Goal: Task Accomplishment & Management: Manage account settings

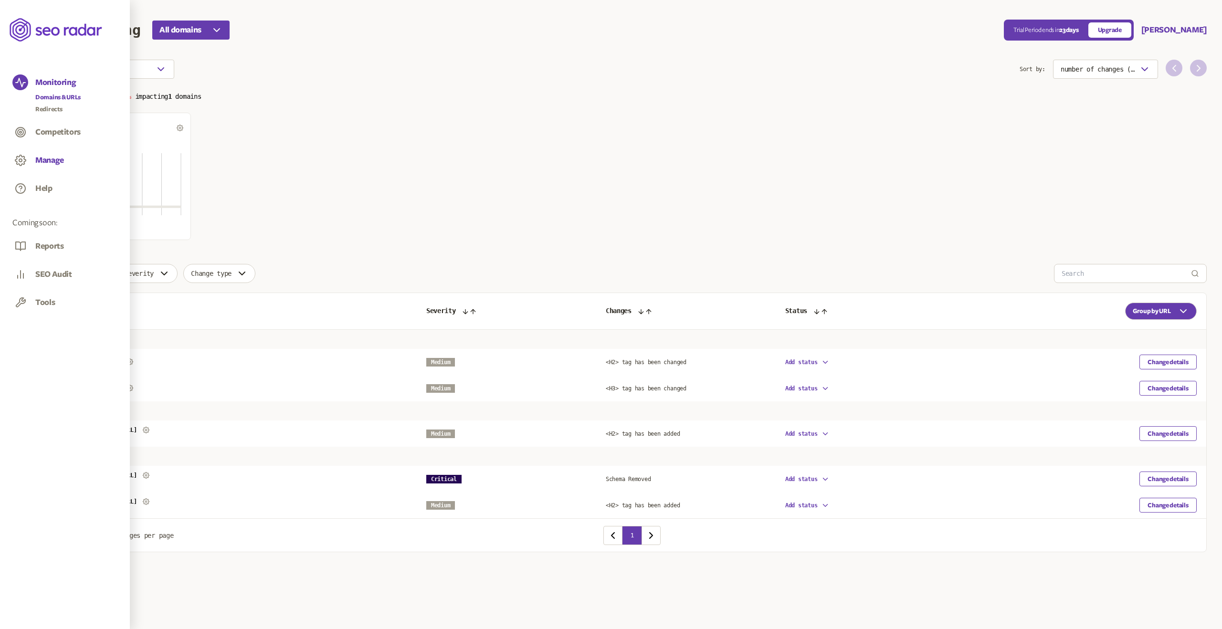
click at [53, 159] on button "Manage" at bounding box center [49, 160] width 29 height 11
click at [54, 159] on button "Manage" at bounding box center [49, 160] width 29 height 11
click at [66, 154] on link "Domains & URLs" at bounding box center [57, 154] width 45 height 10
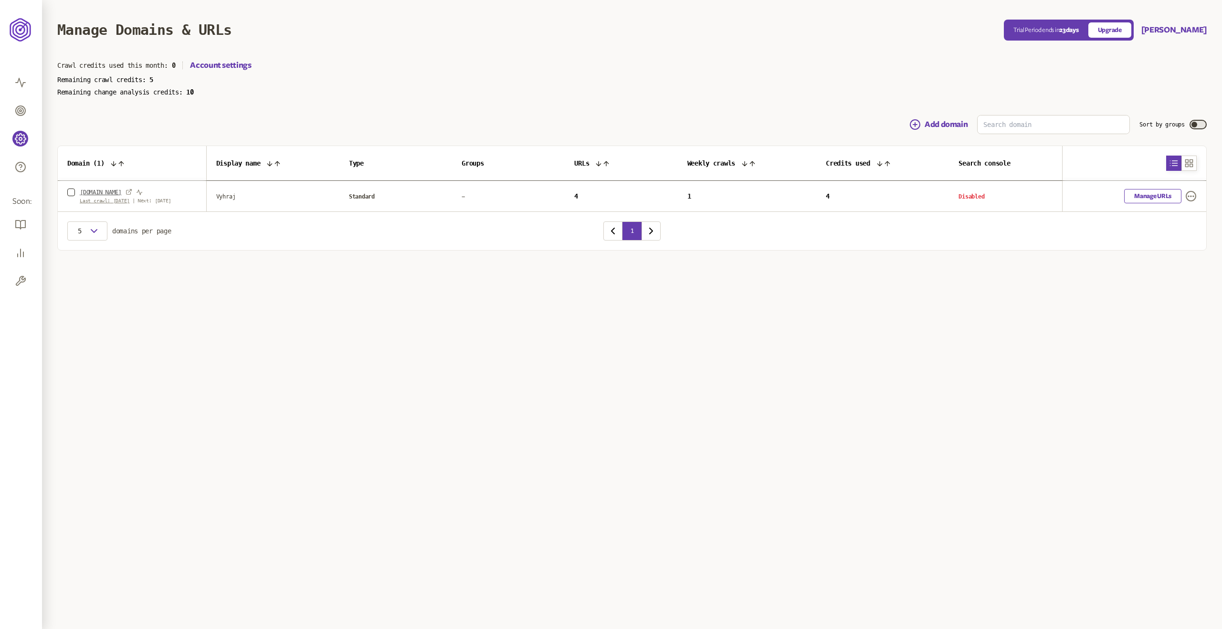
click at [95, 191] on link "[DOMAIN_NAME]" at bounding box center [101, 193] width 42 height 8
click at [240, 60] on link "Account settings" at bounding box center [220, 65] width 61 height 11
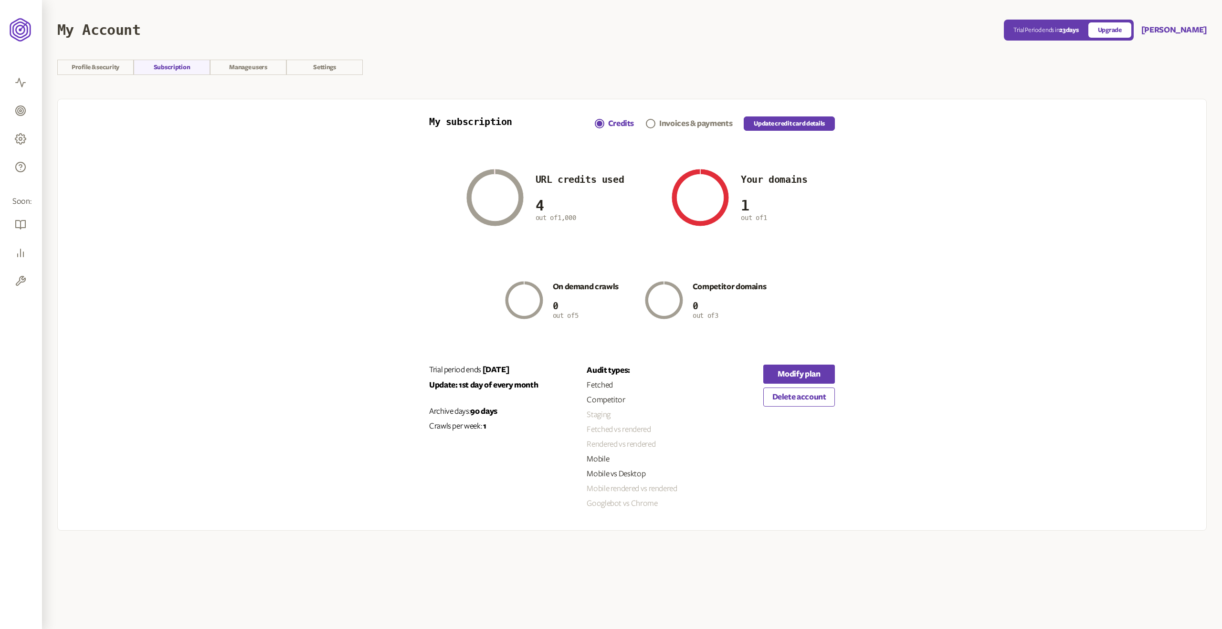
click at [778, 186] on div "Your domains 1 out of 1" at bounding box center [774, 197] width 66 height 47
click at [599, 276] on div "On demand crawls 0 out of 5" at bounding box center [558, 300] width 121 height 53
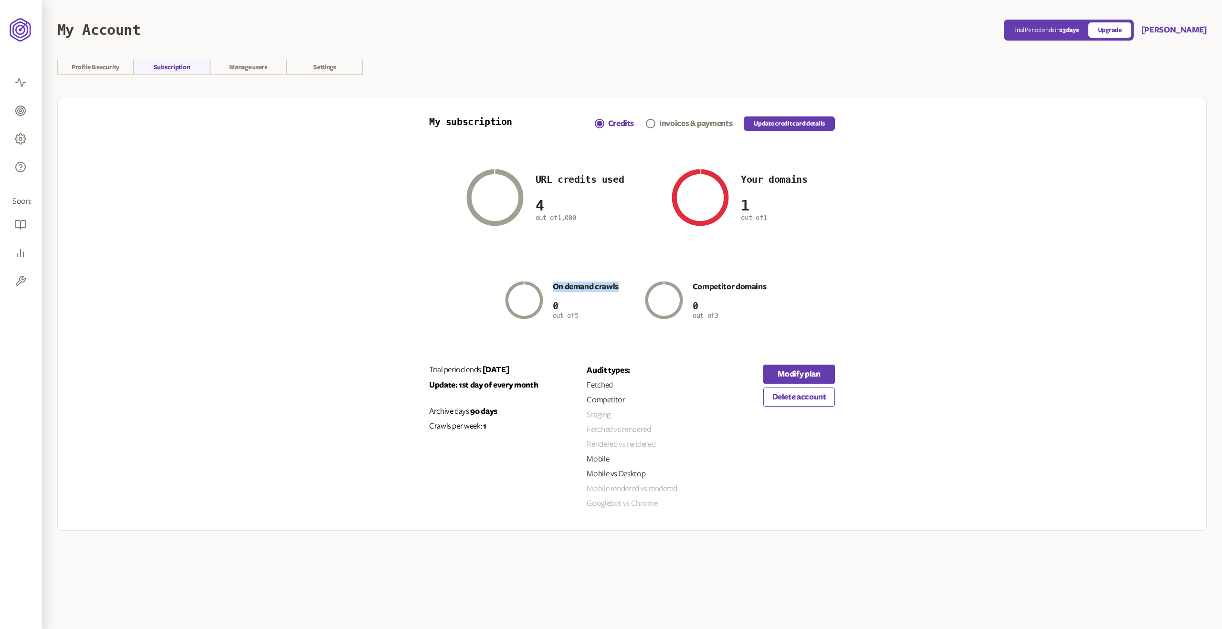
click at [600, 276] on div "On demand crawls 0 out of 5" at bounding box center [558, 300] width 121 height 53
click at [352, 69] on link "Settings" at bounding box center [324, 67] width 76 height 15
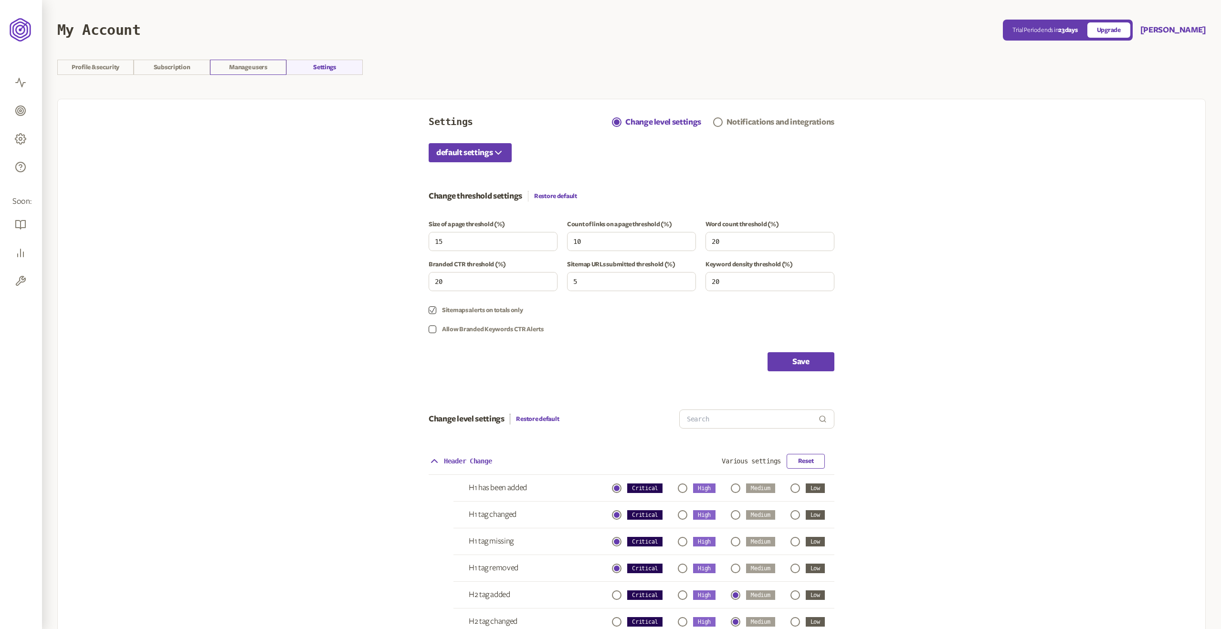
click at [239, 69] on link "Manage users" at bounding box center [248, 67] width 76 height 15
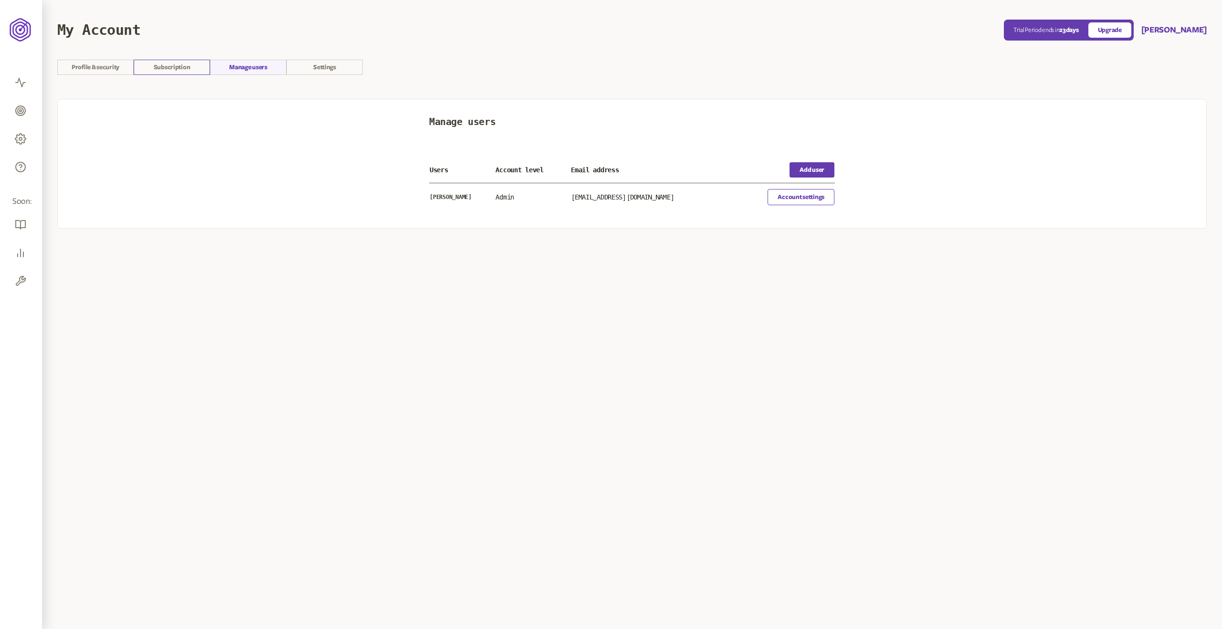
click at [178, 69] on link "Subscription" at bounding box center [172, 67] width 76 height 15
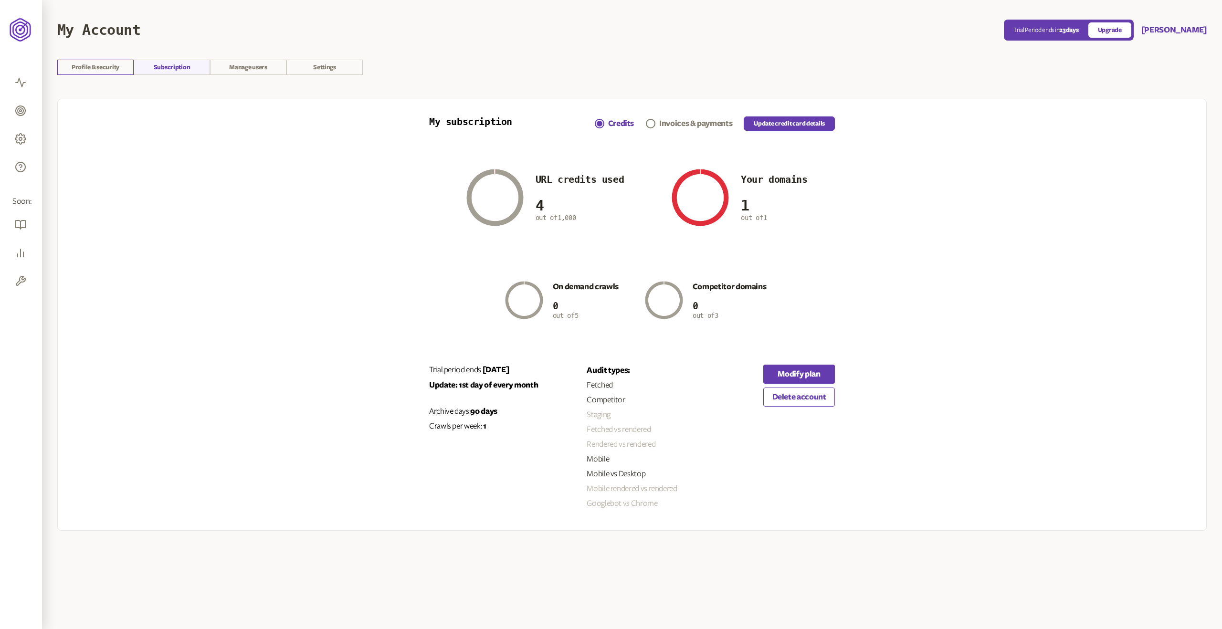
click at [98, 67] on link "Profile & security" at bounding box center [95, 67] width 76 height 15
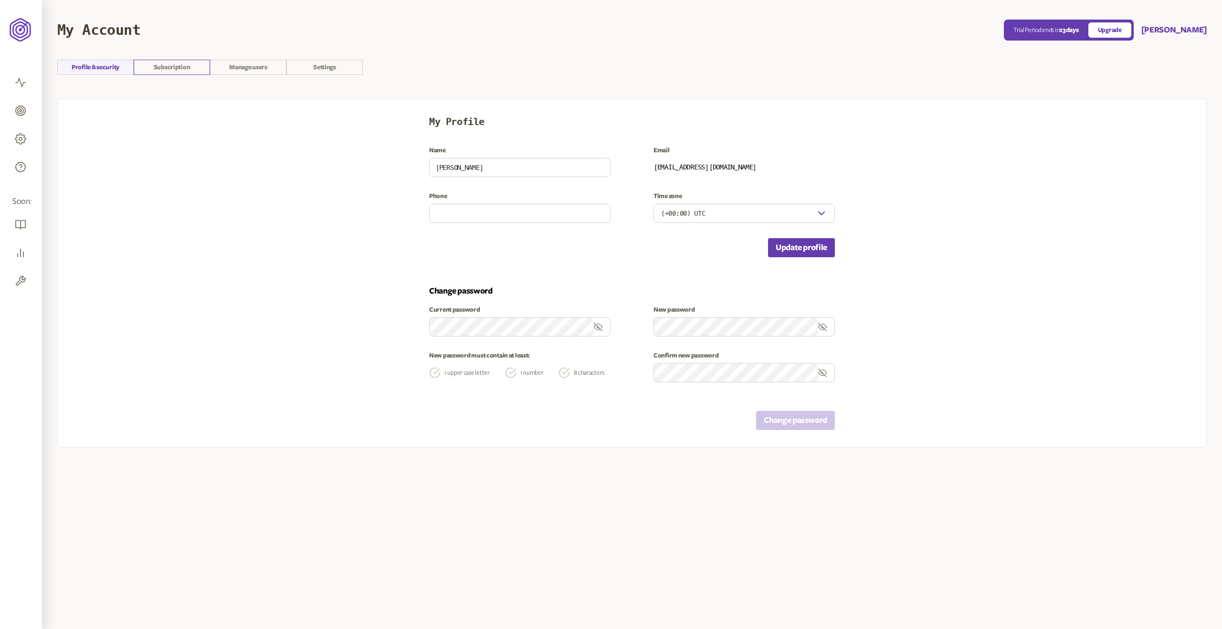
click at [190, 71] on link "Subscription" at bounding box center [172, 67] width 76 height 15
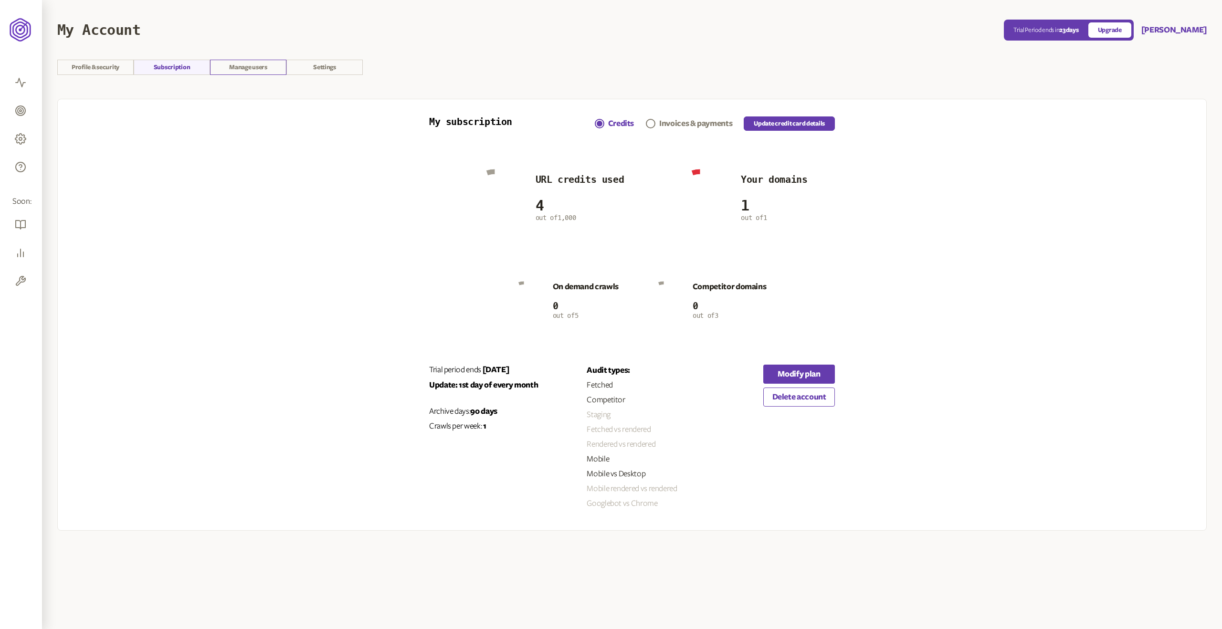
click at [255, 69] on link "Manage users" at bounding box center [248, 67] width 76 height 15
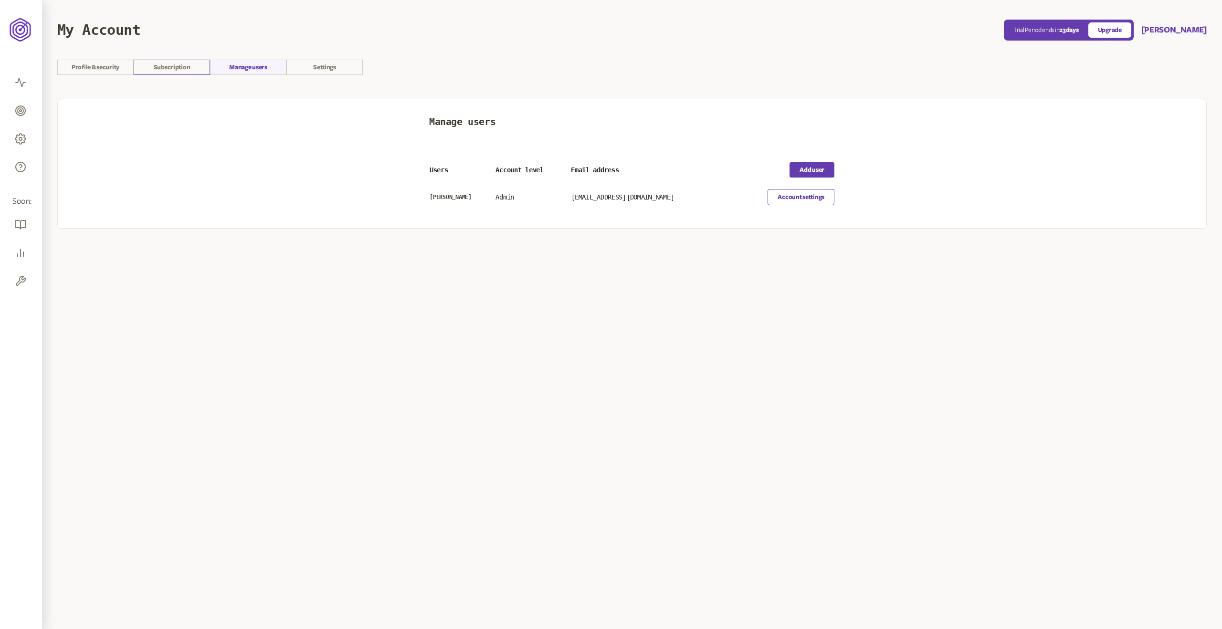
click at [170, 65] on link "Subscription" at bounding box center [172, 67] width 76 height 15
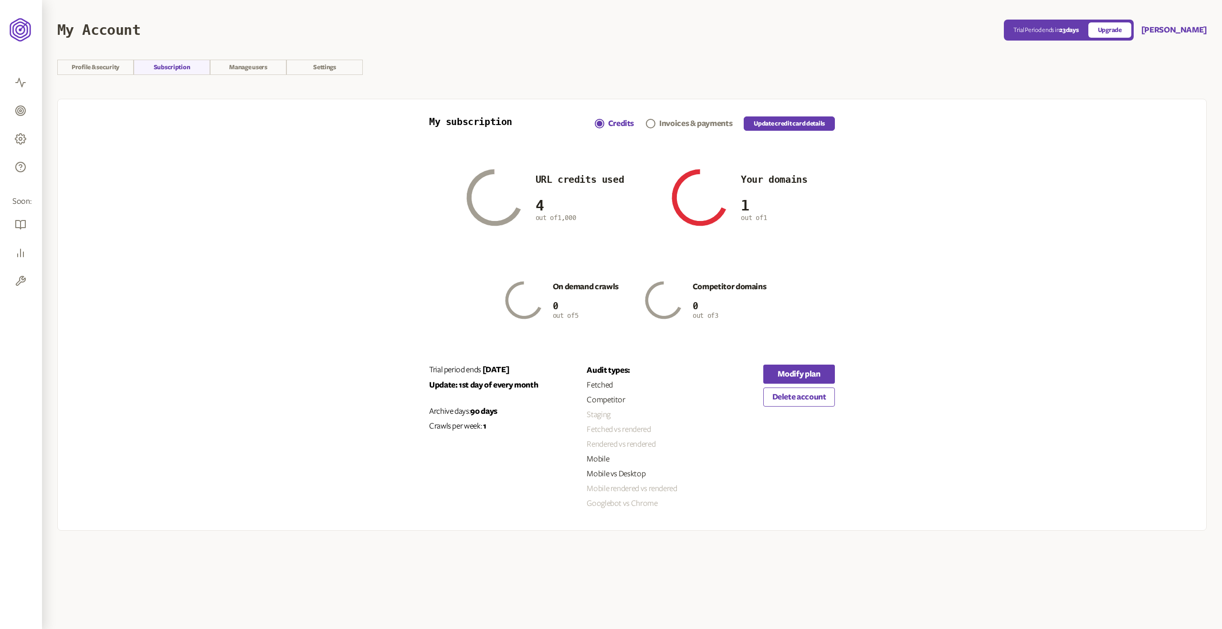
click at [542, 213] on p "4 out of 1,000" at bounding box center [580, 209] width 89 height 24
click at [787, 208] on p "1 out of 1" at bounding box center [774, 209] width 66 height 24
click at [810, 156] on div "My subscription Credits Invoices & payments Update credit card details URL cred…" at bounding box center [632, 315] width 406 height 397
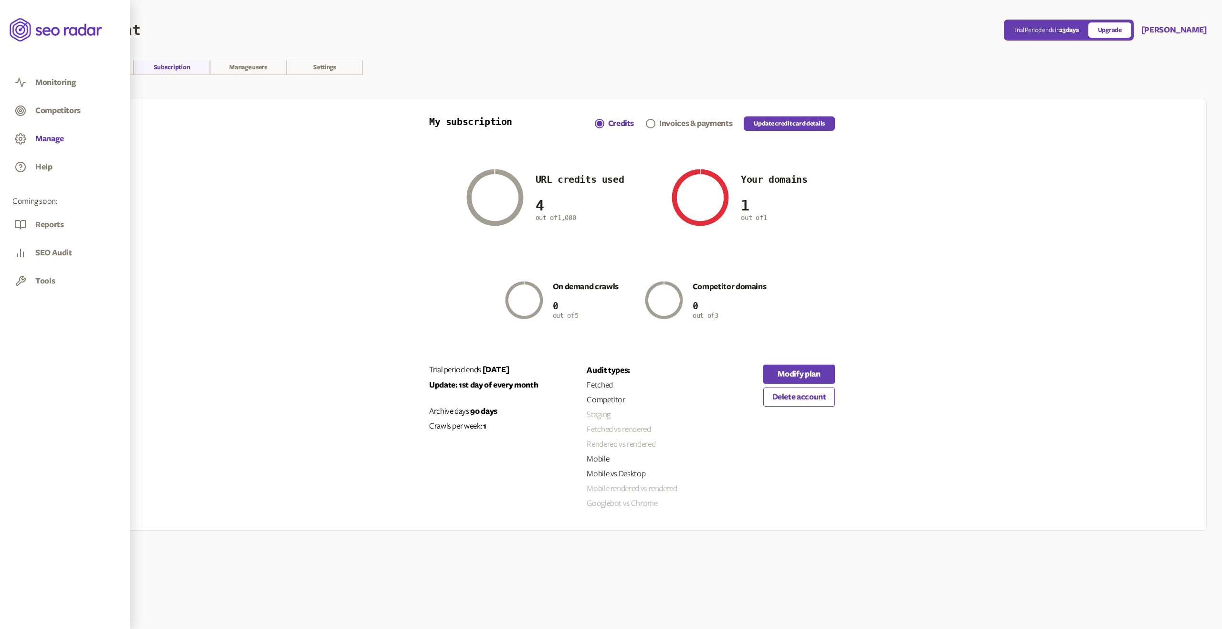
click at [58, 137] on button "Manage" at bounding box center [49, 139] width 29 height 11
click at [44, 140] on button "Manage" at bounding box center [49, 139] width 29 height 11
click at [66, 153] on link "Domains & URLs" at bounding box center [57, 154] width 45 height 10
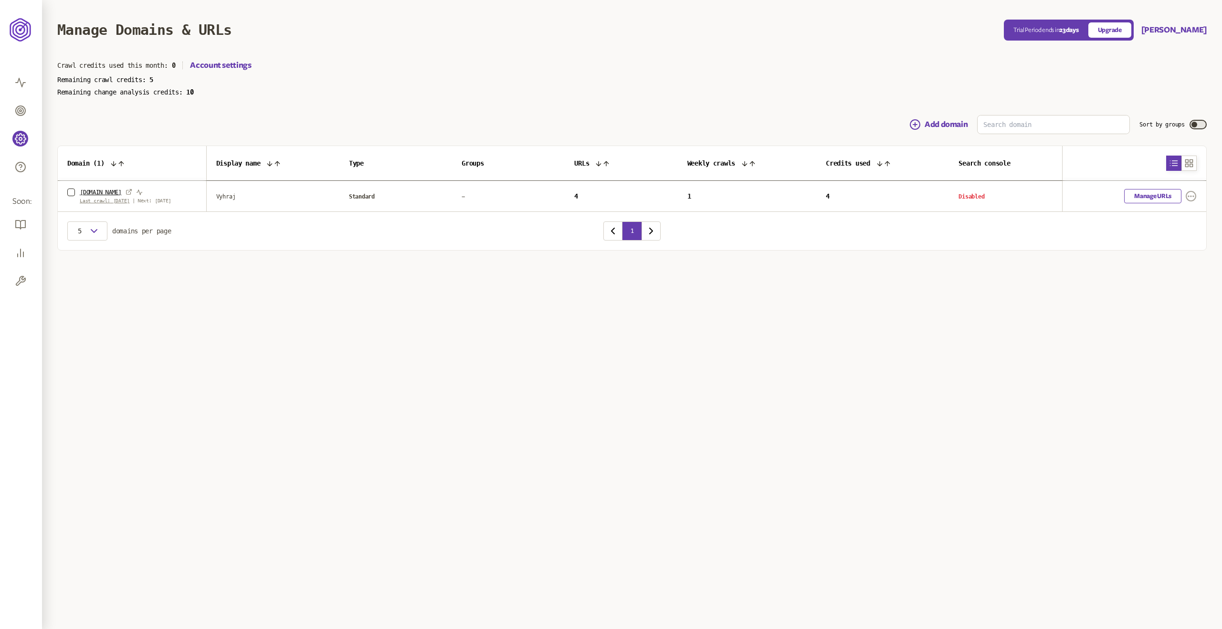
click at [1187, 198] on icon "button" at bounding box center [1191, 196] width 11 height 11
click at [1184, 217] on link "Settings" at bounding box center [1177, 215] width 23 height 8
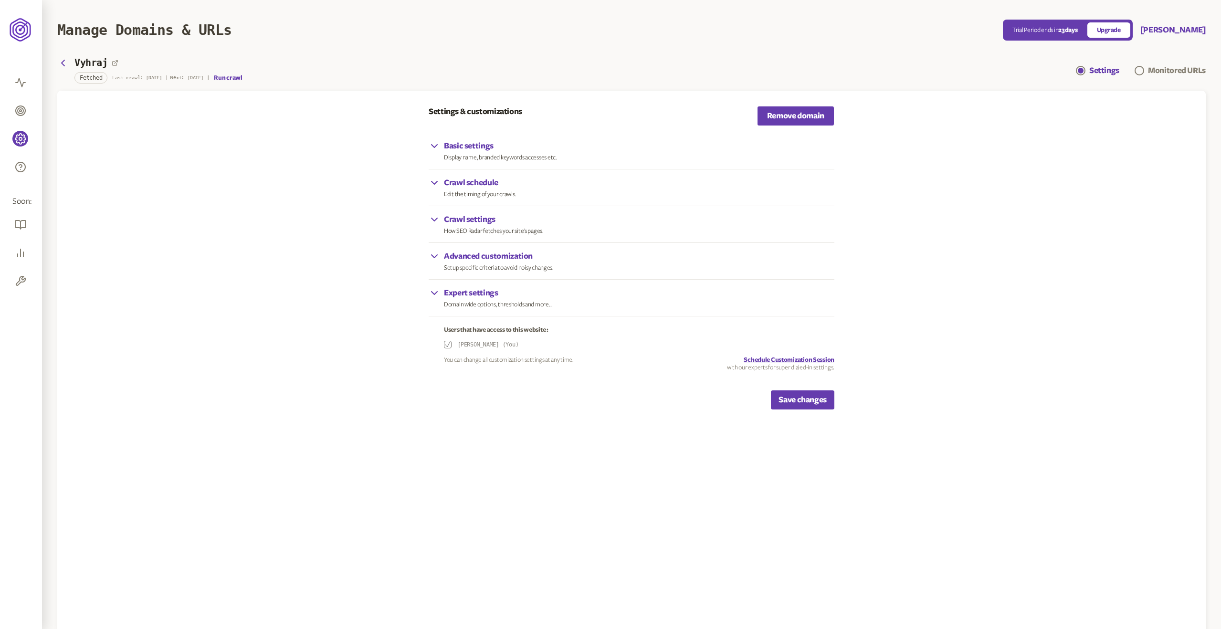
click at [465, 148] on p "Basic settings" at bounding box center [500, 145] width 113 height 11
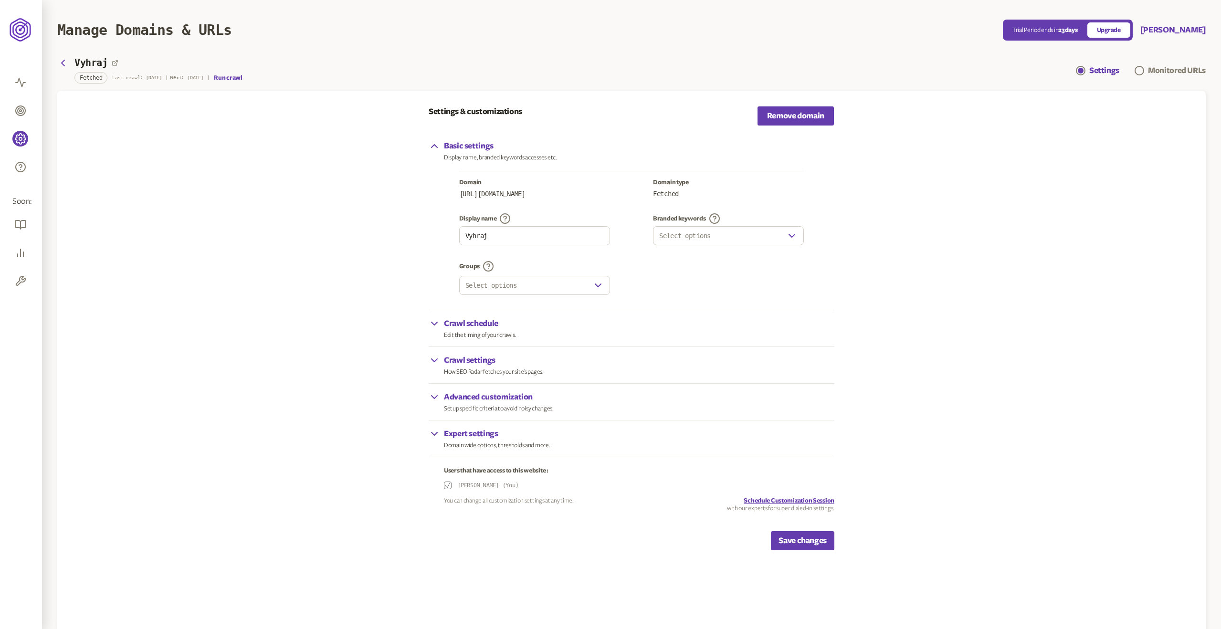
click at [465, 148] on p "Basic settings" at bounding box center [500, 145] width 113 height 11
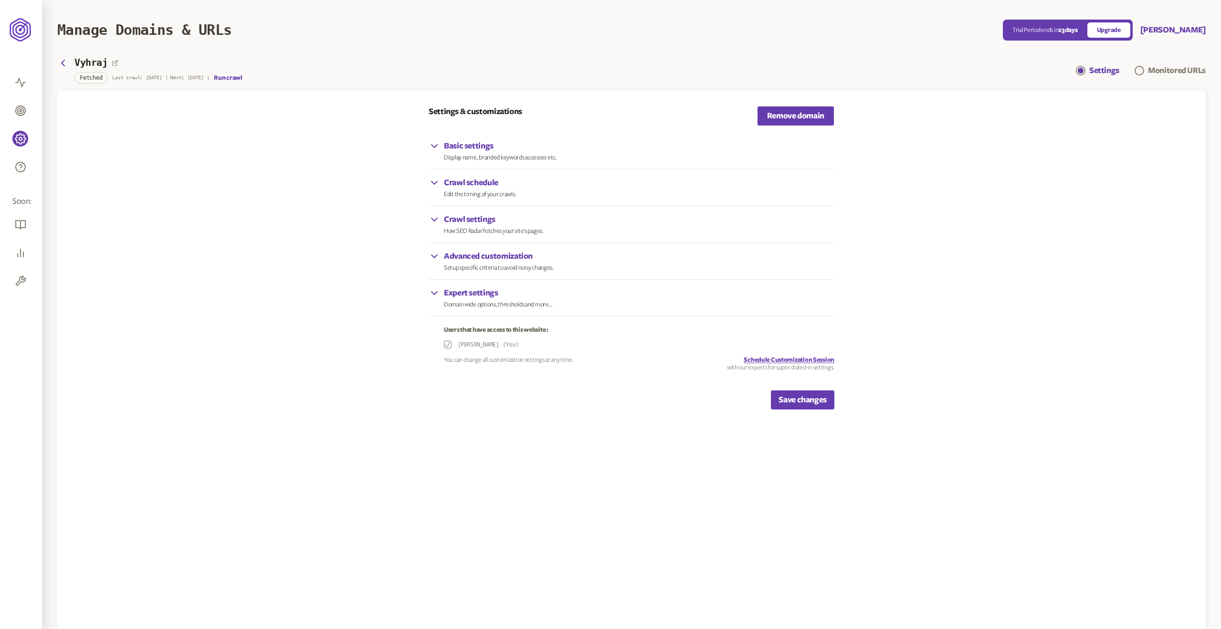
click at [465, 149] on p "Basic settings" at bounding box center [500, 145] width 113 height 11
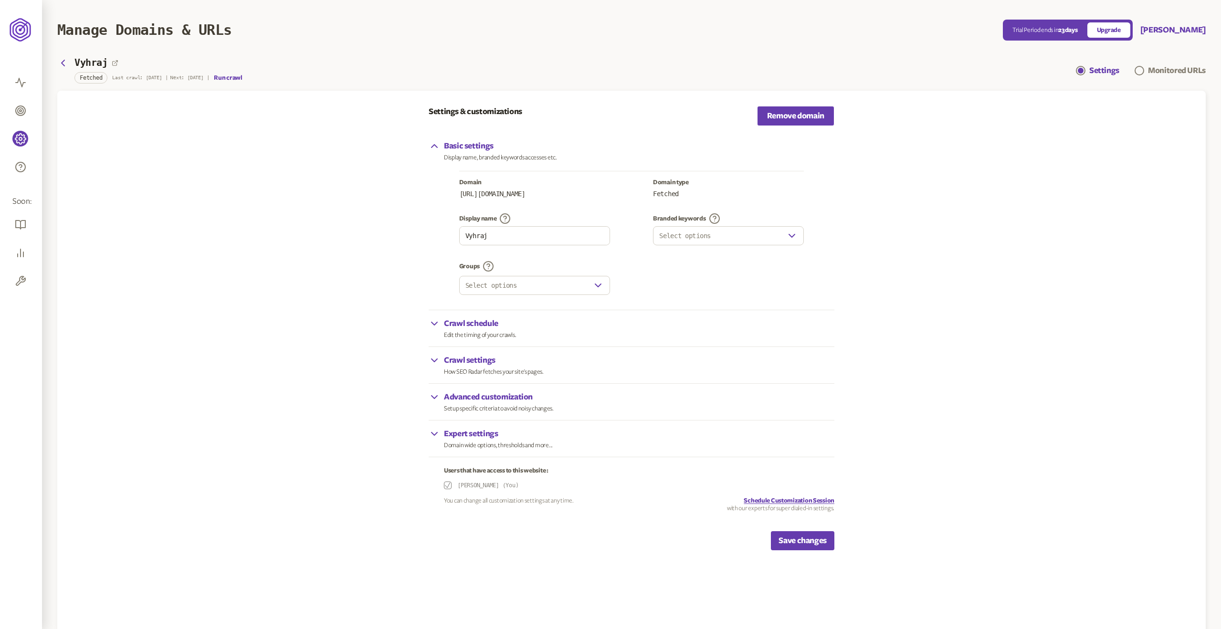
click at [465, 149] on p "Basic settings" at bounding box center [500, 145] width 113 height 11
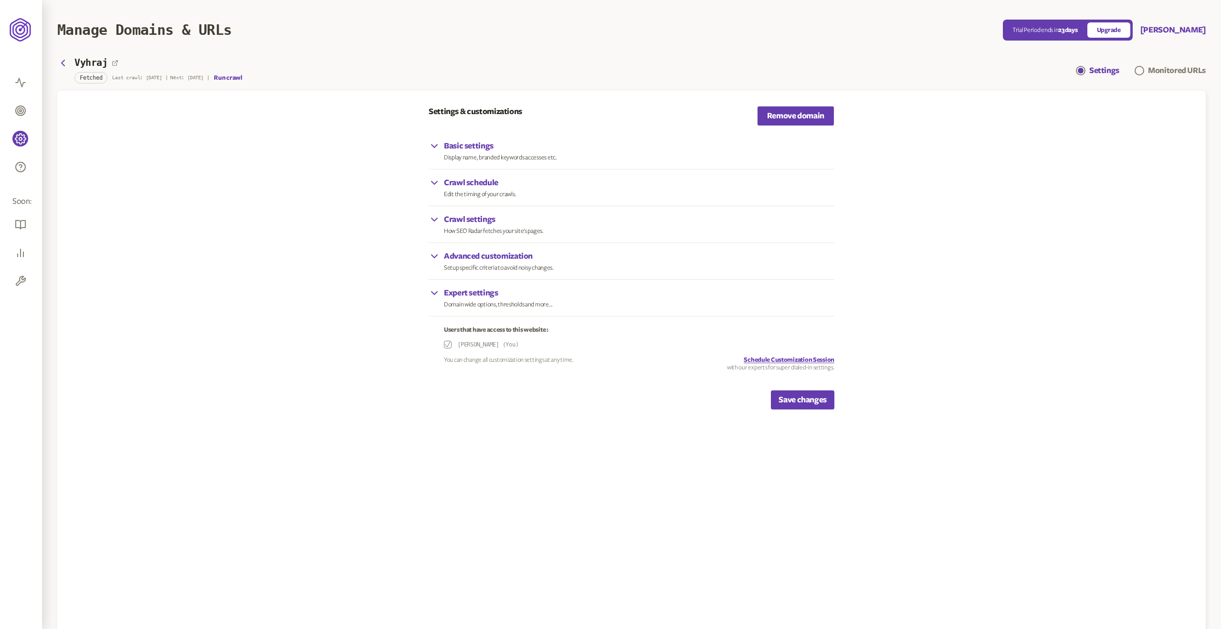
click at [475, 179] on p "Crawl schedule" at bounding box center [480, 182] width 72 height 11
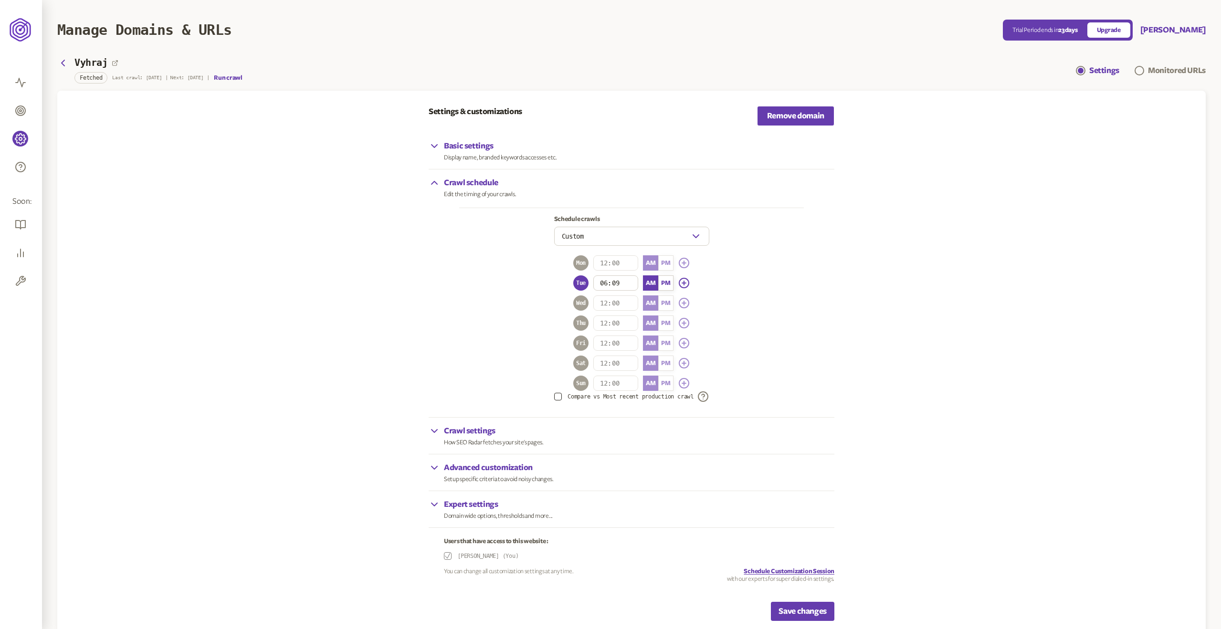
click at [475, 179] on p "Crawl schedule" at bounding box center [480, 182] width 72 height 11
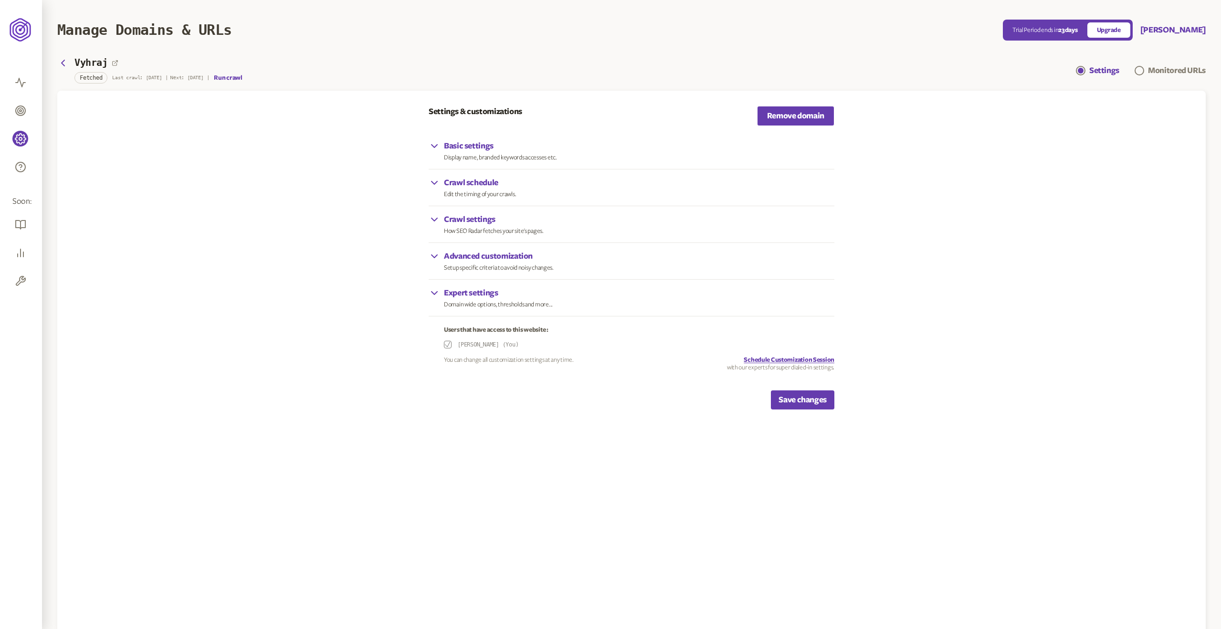
click at [479, 212] on div "Crawl settings How SEO Radar fetches your site's pages." at bounding box center [632, 224] width 406 height 37
click at [484, 222] on p "Crawl settings" at bounding box center [494, 219] width 100 height 11
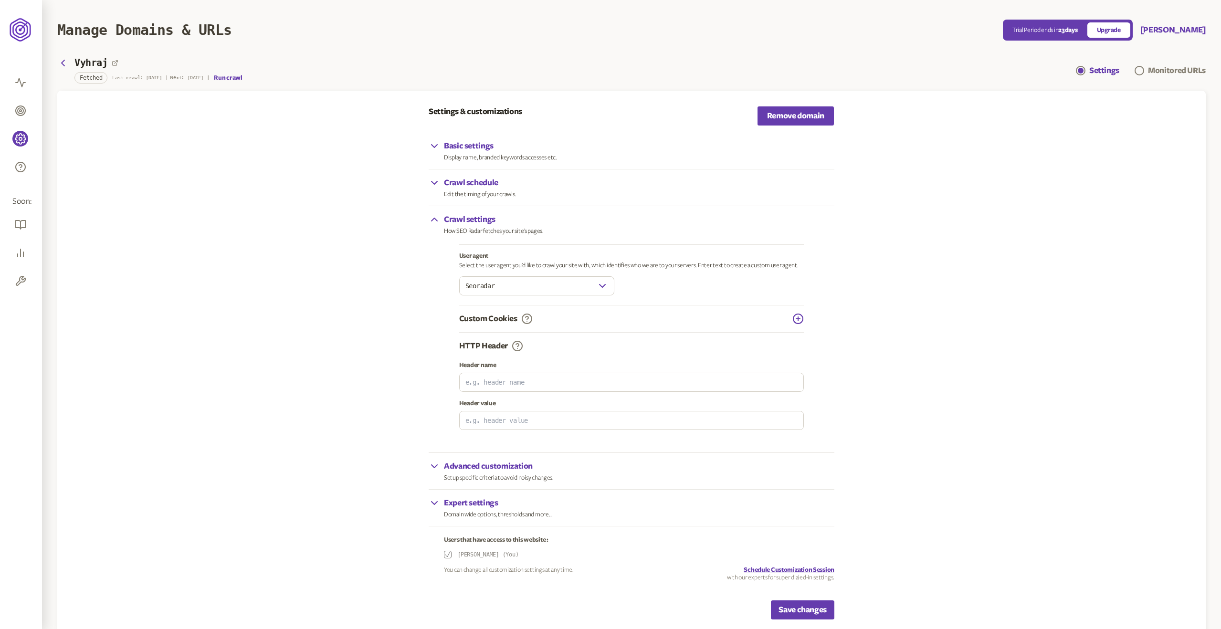
click at [501, 318] on p "Custom Cookies" at bounding box center [488, 318] width 58 height 11
click at [805, 319] on div "Crawl settings How SEO Radar fetches your site's pages. User agent Select the u…" at bounding box center [632, 329] width 406 height 247
click at [802, 319] on icon "button" at bounding box center [798, 318] width 11 height 11
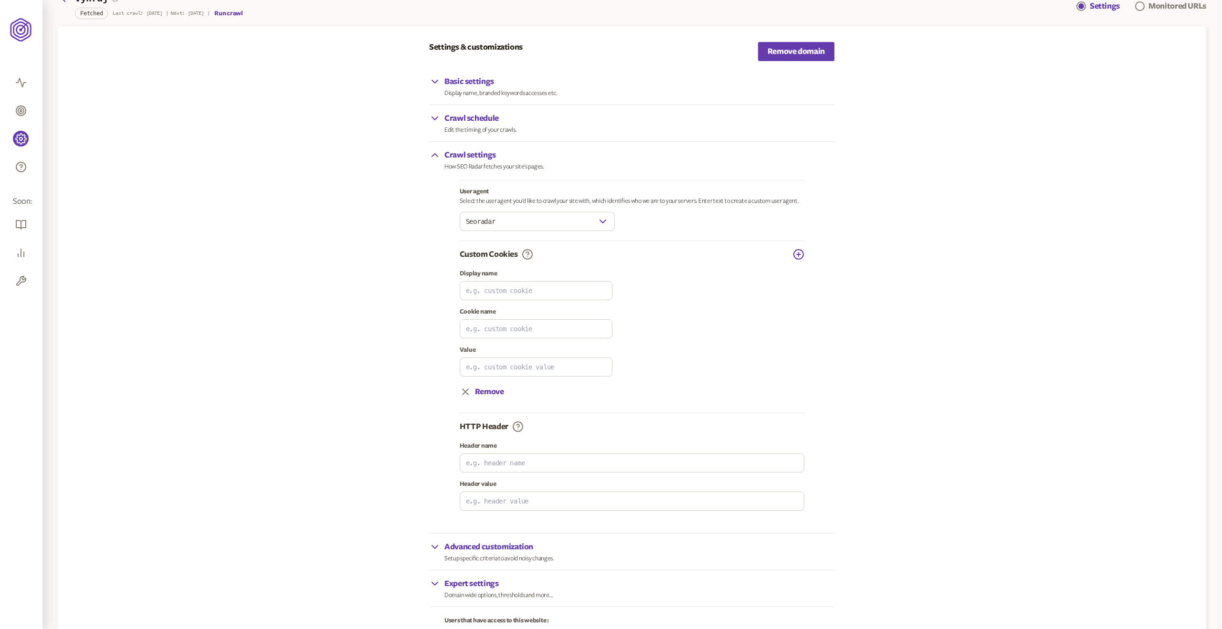
scroll to position [66, 0]
click at [481, 157] on p "Crawl settings" at bounding box center [494, 153] width 100 height 11
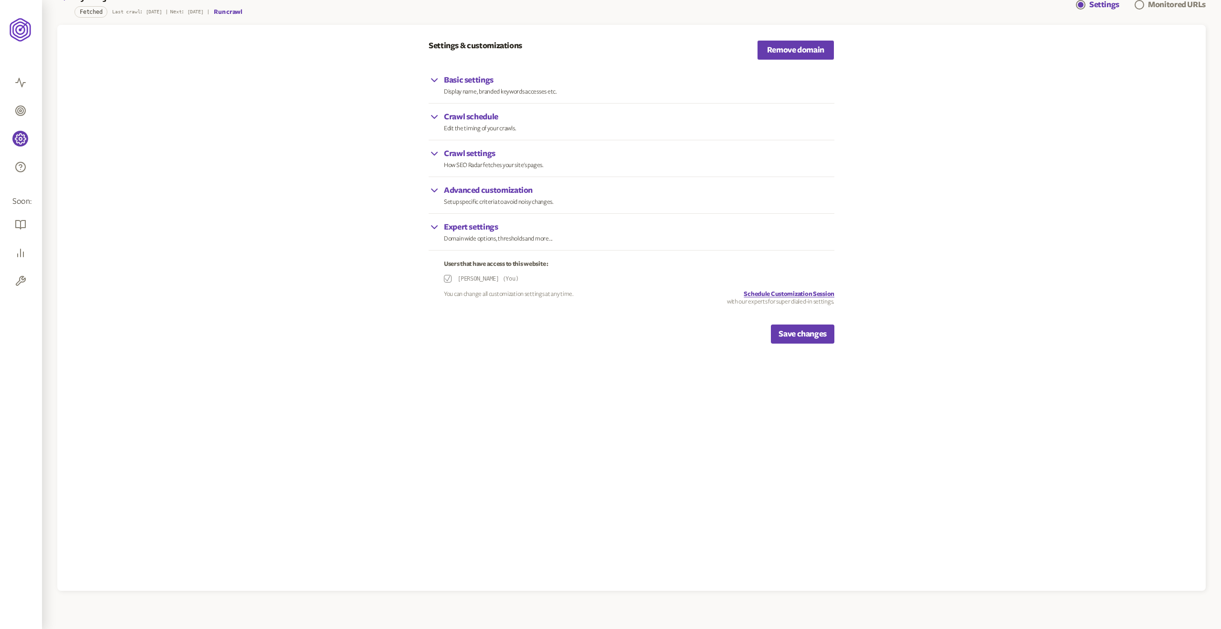
click at [480, 157] on p "Crawl settings" at bounding box center [494, 153] width 100 height 11
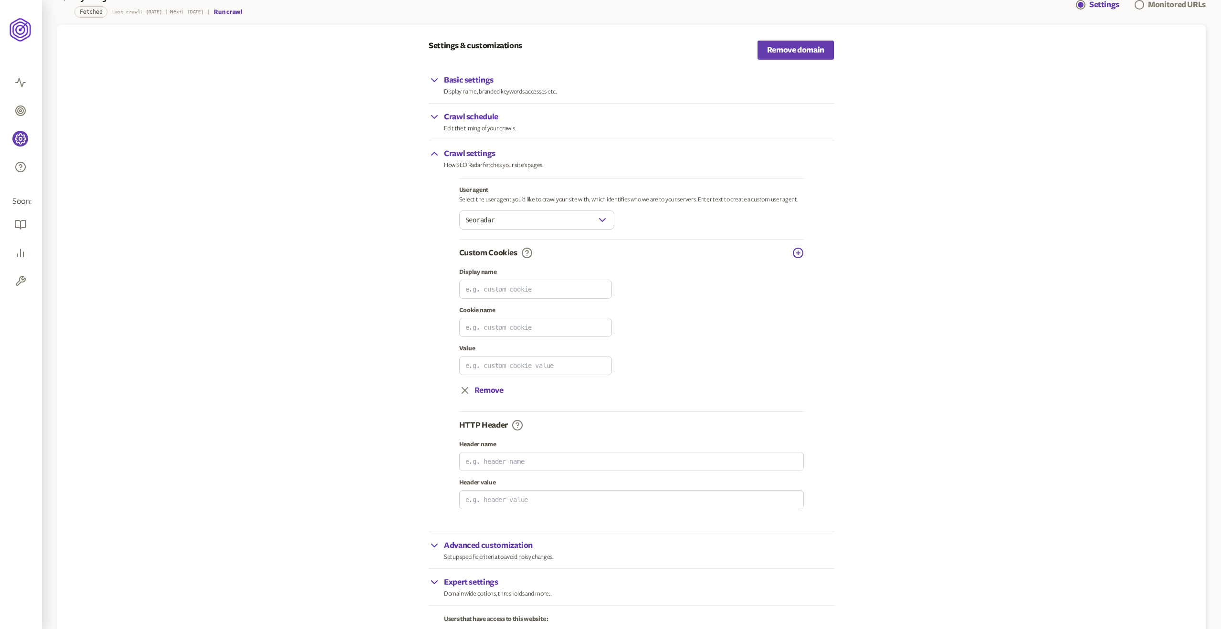
click at [480, 82] on p "Basic settings" at bounding box center [500, 79] width 113 height 11
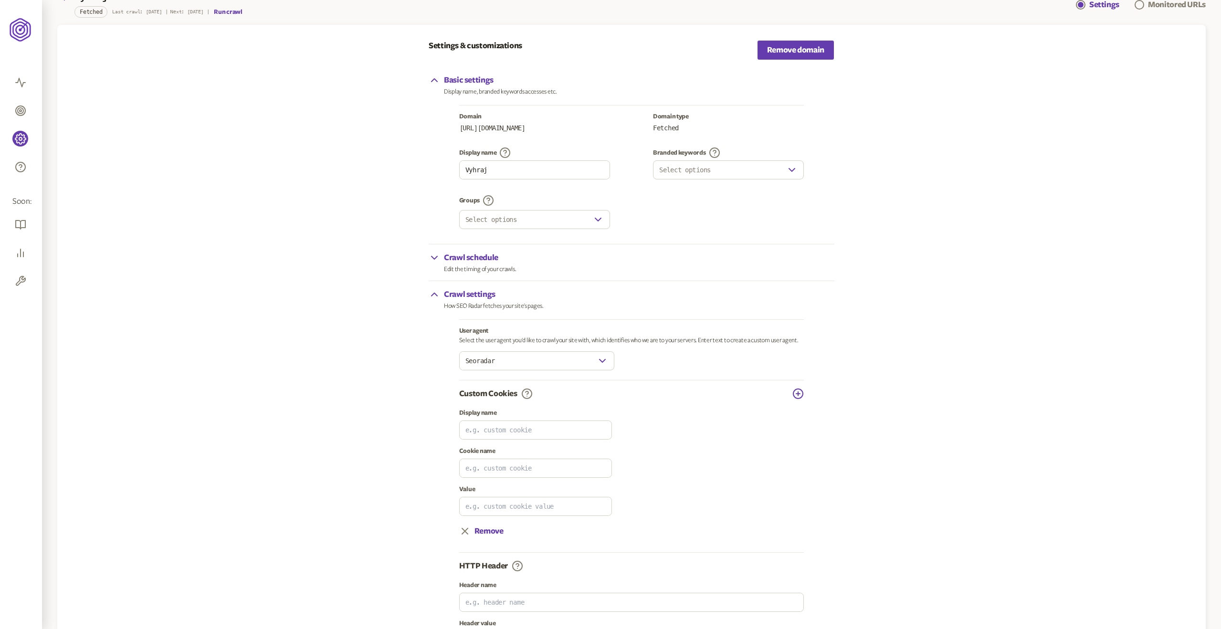
click at [480, 82] on p "Basic settings" at bounding box center [500, 79] width 113 height 11
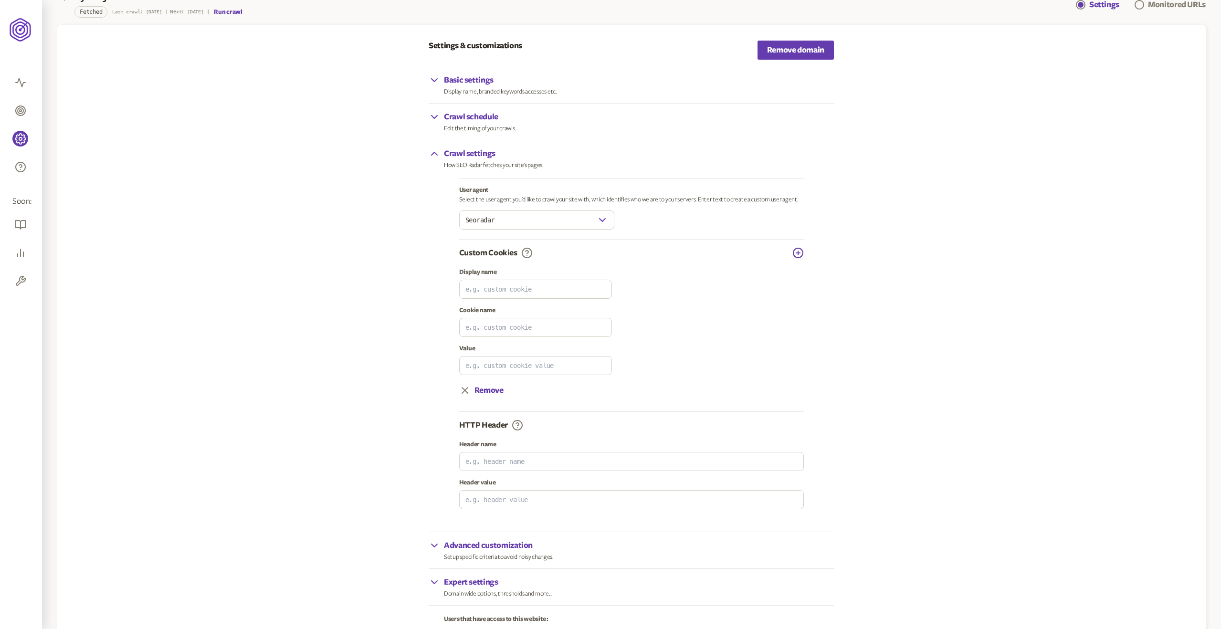
click at [560, 227] on input "Seoradar" at bounding box center [528, 220] width 137 height 18
click at [620, 219] on div "User agent Select the user agent you'd like to crawl your site with, which iden…" at bounding box center [631, 212] width 345 height 53
click at [600, 221] on icon "button" at bounding box center [602, 219] width 11 height 11
click at [604, 213] on button "button" at bounding box center [601, 220] width 11 height 18
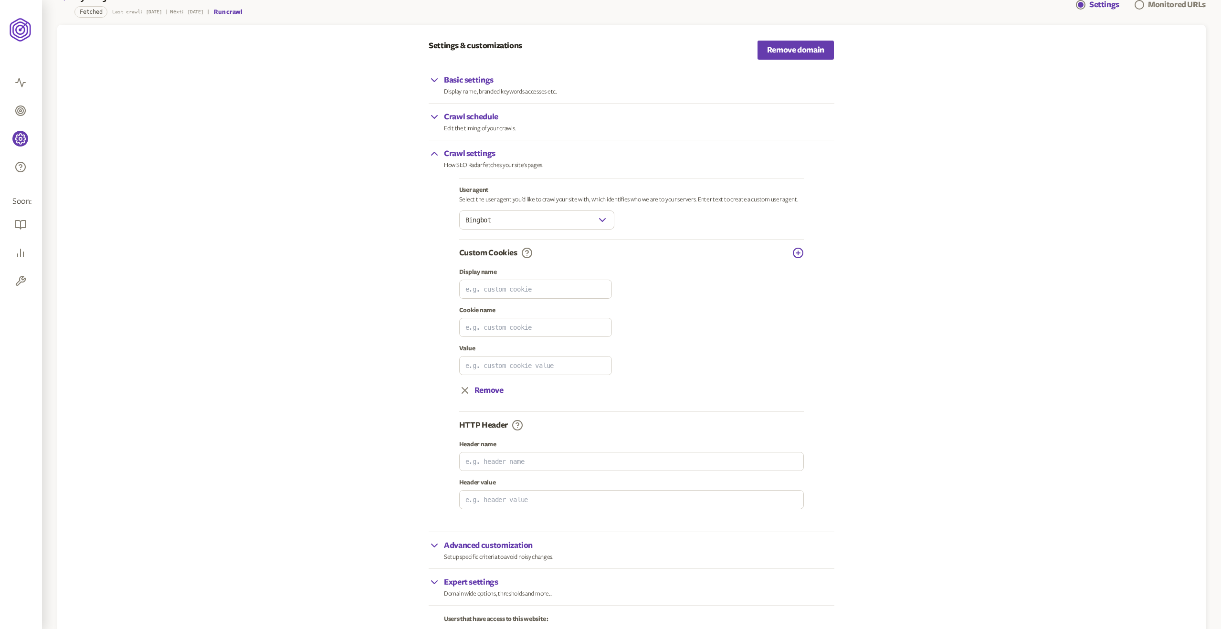
click at [603, 224] on icon "button" at bounding box center [602, 219] width 11 height 11
click at [608, 215] on div "Test UA" at bounding box center [536, 220] width 155 height 19
click at [597, 222] on icon "button" at bounding box center [602, 219] width 11 height 11
click at [587, 215] on input "Seoradar" at bounding box center [528, 220] width 137 height 18
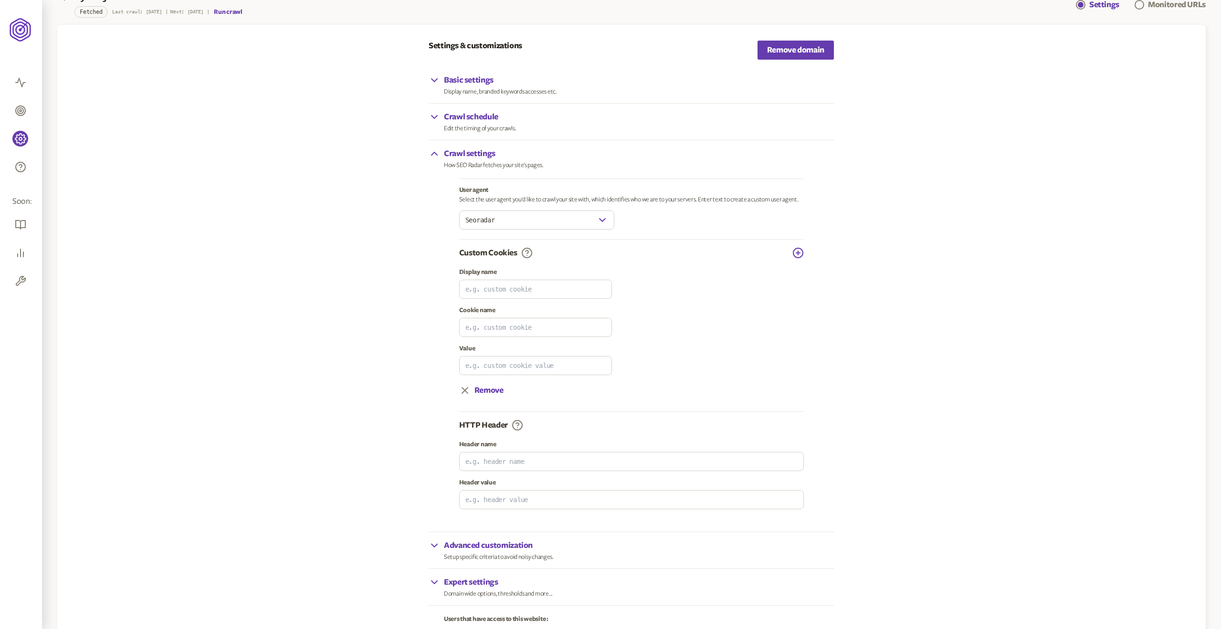
click at [594, 216] on input "Seoradar" at bounding box center [528, 220] width 137 height 18
click at [615, 222] on div "User agent Select the user agent you'd like to crawl your site with, which iden…" at bounding box center [631, 212] width 345 height 53
click at [605, 220] on icon "button" at bounding box center [602, 219] width 11 height 11
click at [593, 220] on input "Google Bot" at bounding box center [528, 220] width 137 height 18
click at [606, 219] on icon "button" at bounding box center [602, 219] width 11 height 11
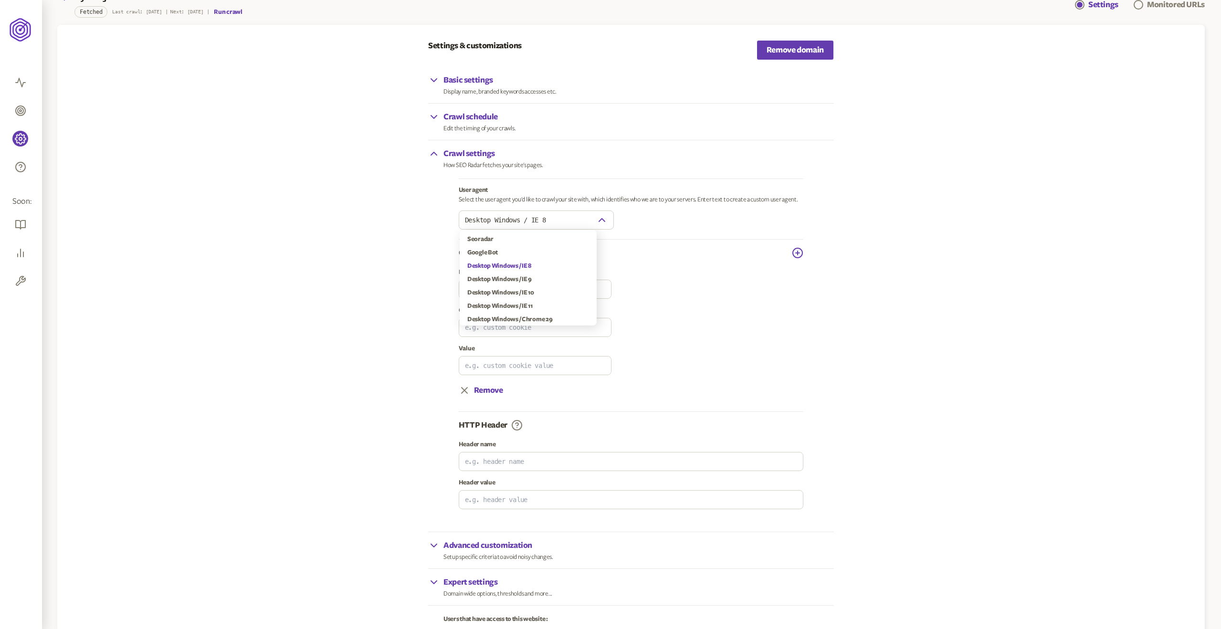
click at [599, 219] on icon "button" at bounding box center [601, 219] width 11 height 11
type input "Bingbot"
click at [599, 215] on icon "button" at bounding box center [602, 219] width 11 height 11
click at [715, 156] on div "Crawl settings How SEO Radar fetches your site's pages. User agent Select the u…" at bounding box center [632, 336] width 406 height 392
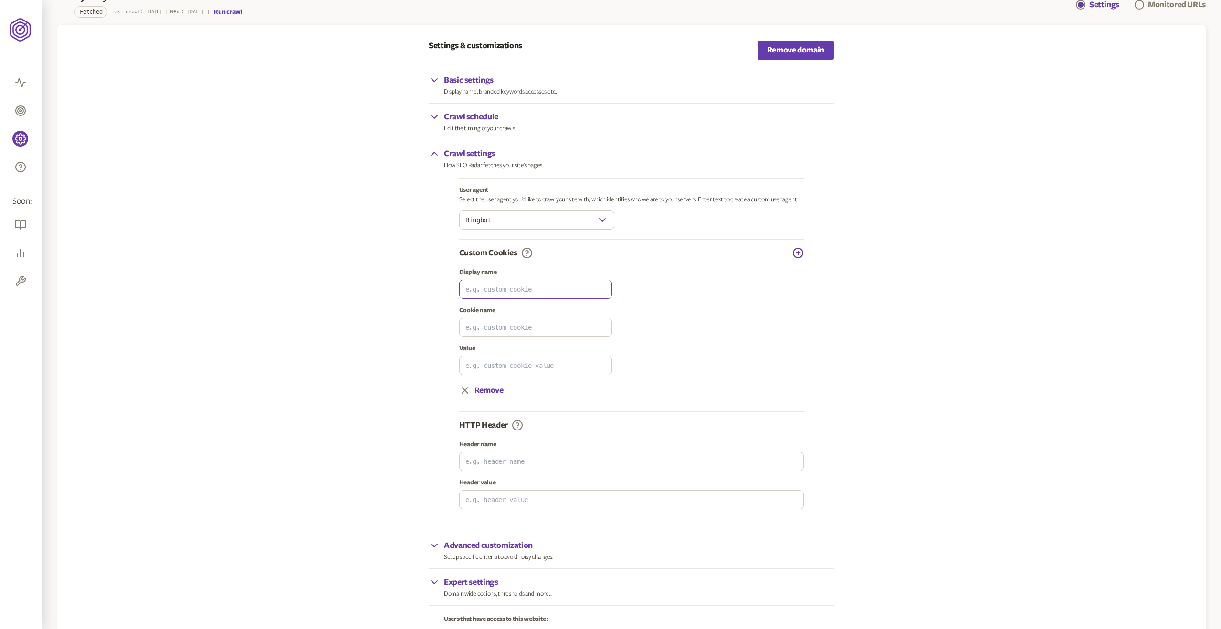
click at [540, 290] on input at bounding box center [536, 289] width 152 height 18
click at [533, 256] on div "Custom Cookies" at bounding box center [631, 252] width 345 height 11
click at [528, 253] on icon at bounding box center [527, 253] width 3 height 5
click at [503, 159] on p "Crawl settings" at bounding box center [494, 153] width 100 height 11
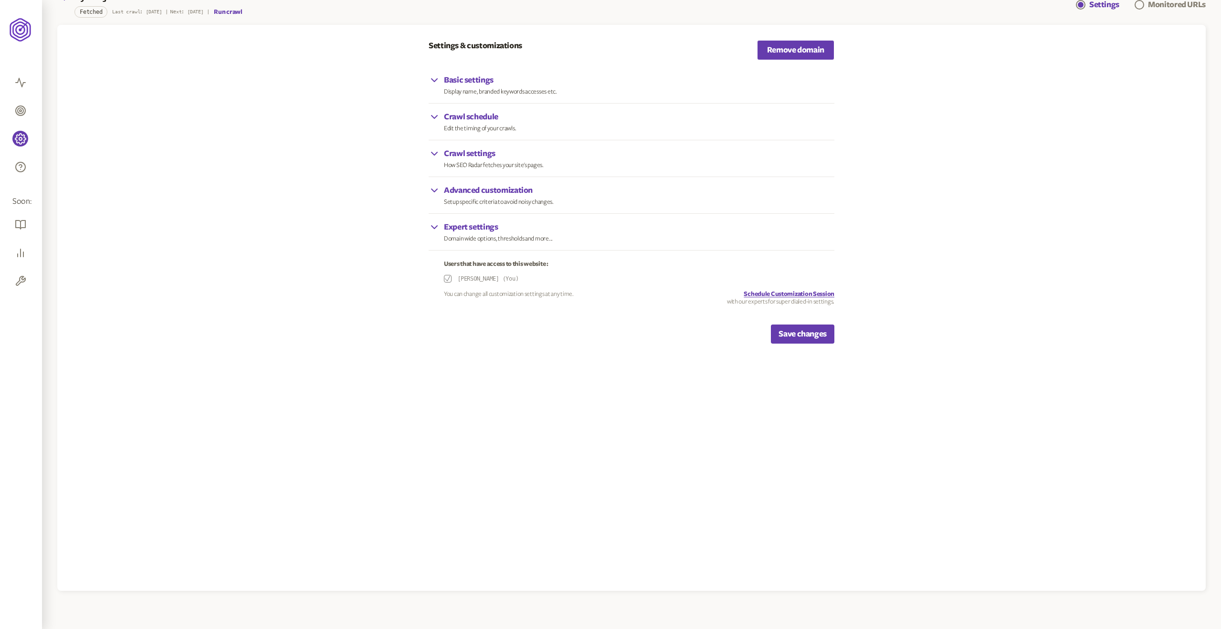
click at [503, 159] on p "Crawl settings" at bounding box center [494, 153] width 100 height 11
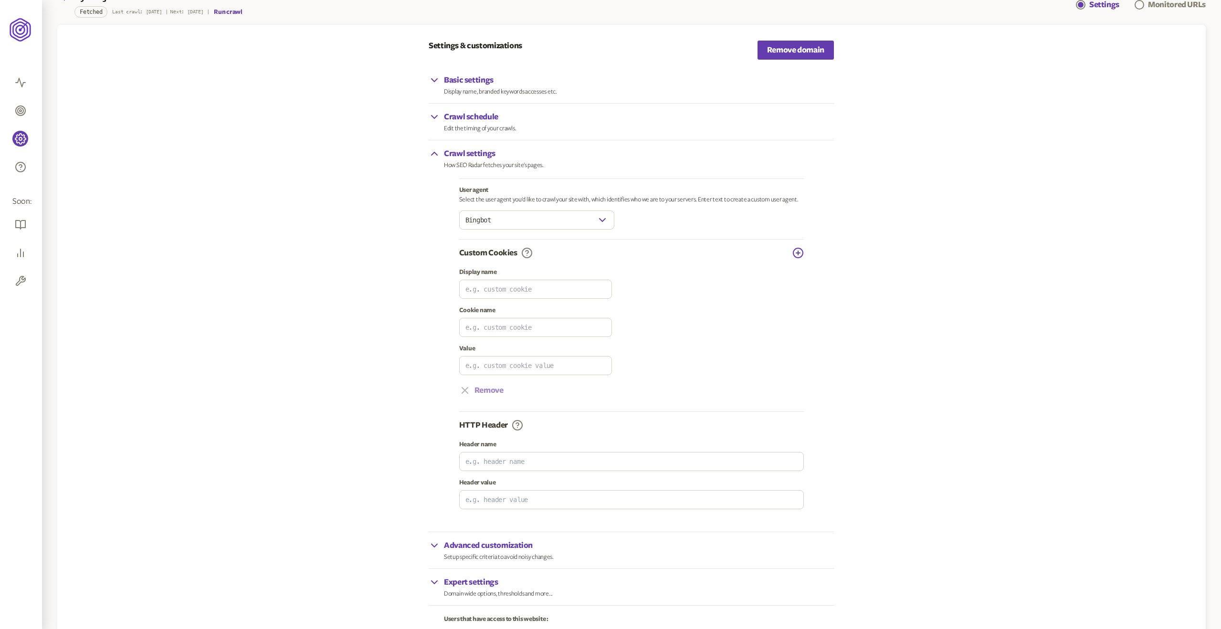
click at [487, 390] on button "Remove" at bounding box center [481, 390] width 44 height 11
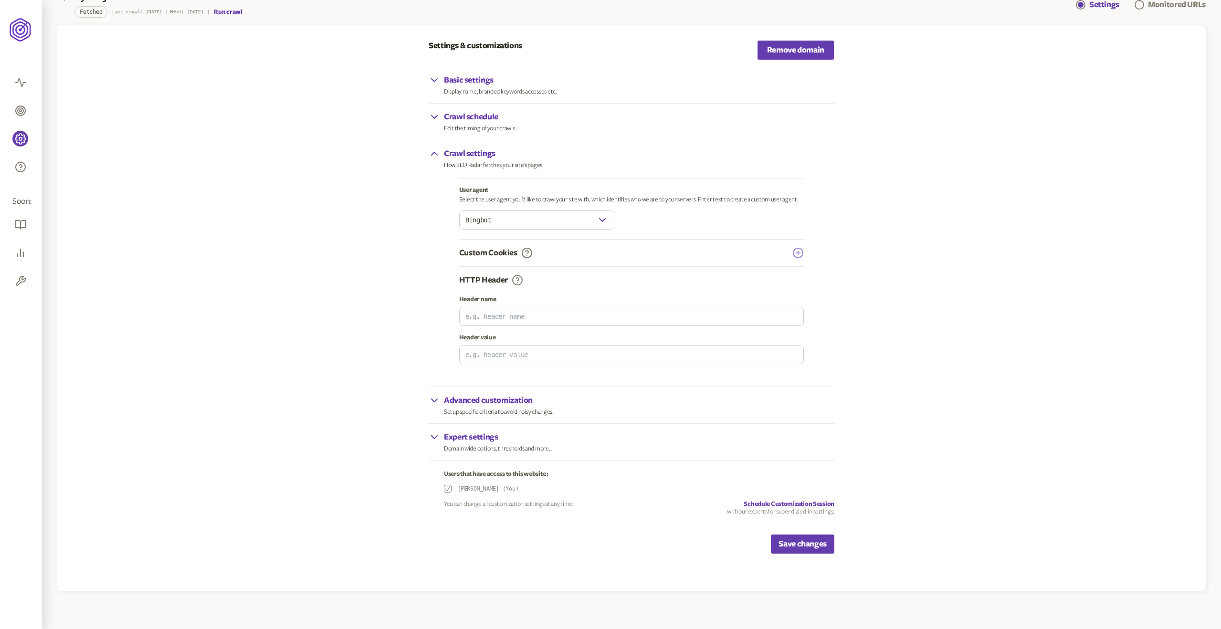
click at [802, 250] on icon "button" at bounding box center [799, 253] width 10 height 10
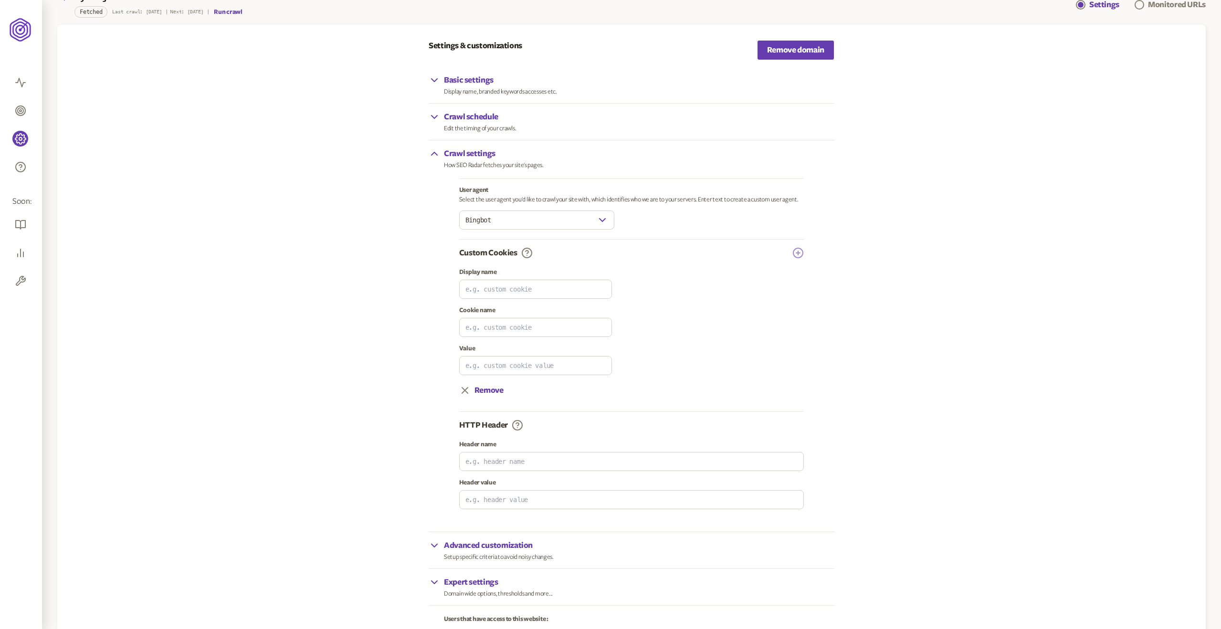
click at [802, 254] on icon "button" at bounding box center [798, 252] width 11 height 11
click at [675, 387] on button "Remove" at bounding box center [673, 390] width 44 height 11
click at [500, 390] on button "Remove" at bounding box center [481, 390] width 44 height 11
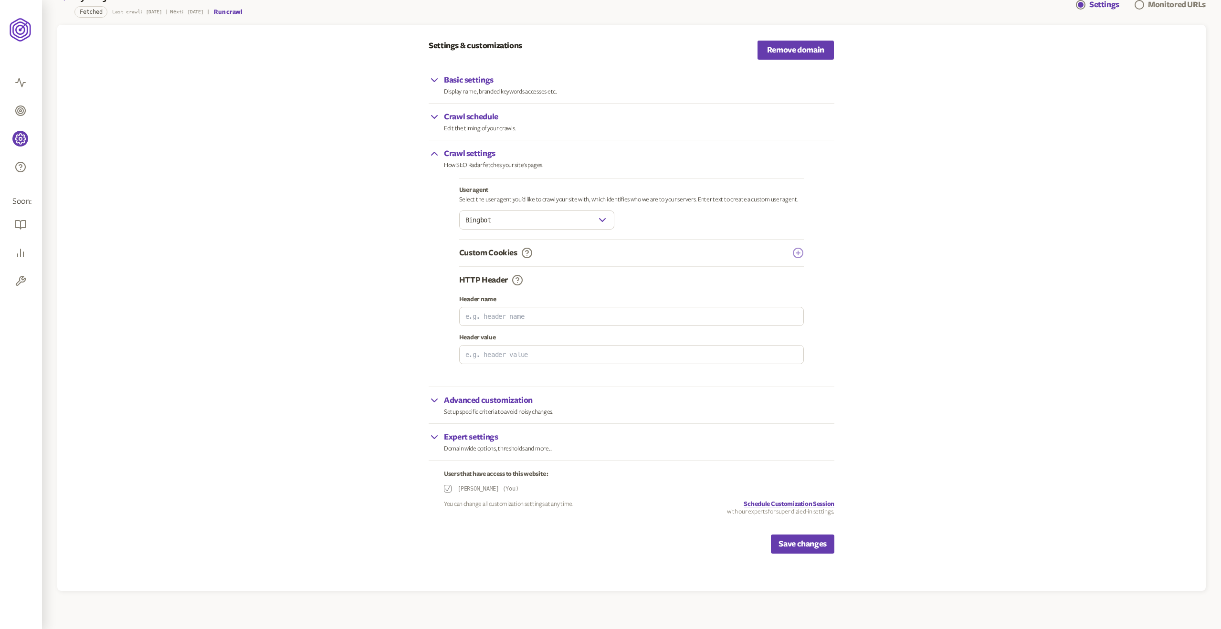
click at [795, 254] on icon "button" at bounding box center [798, 252] width 11 height 11
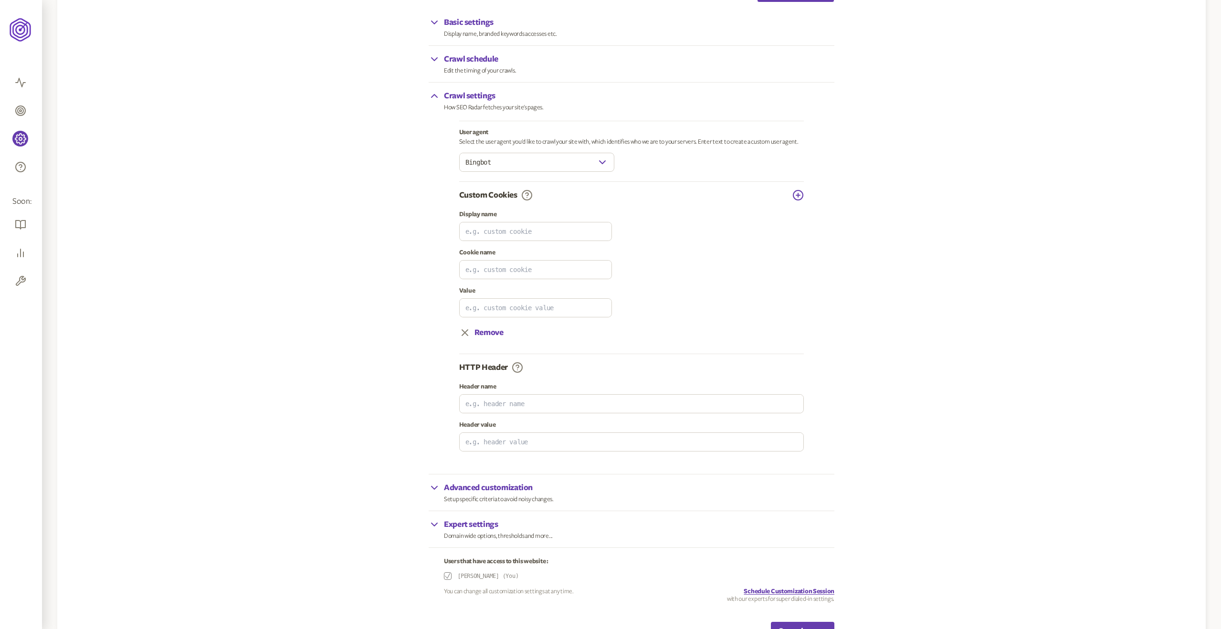
click at [488, 489] on p "Advanced customization" at bounding box center [499, 487] width 110 height 11
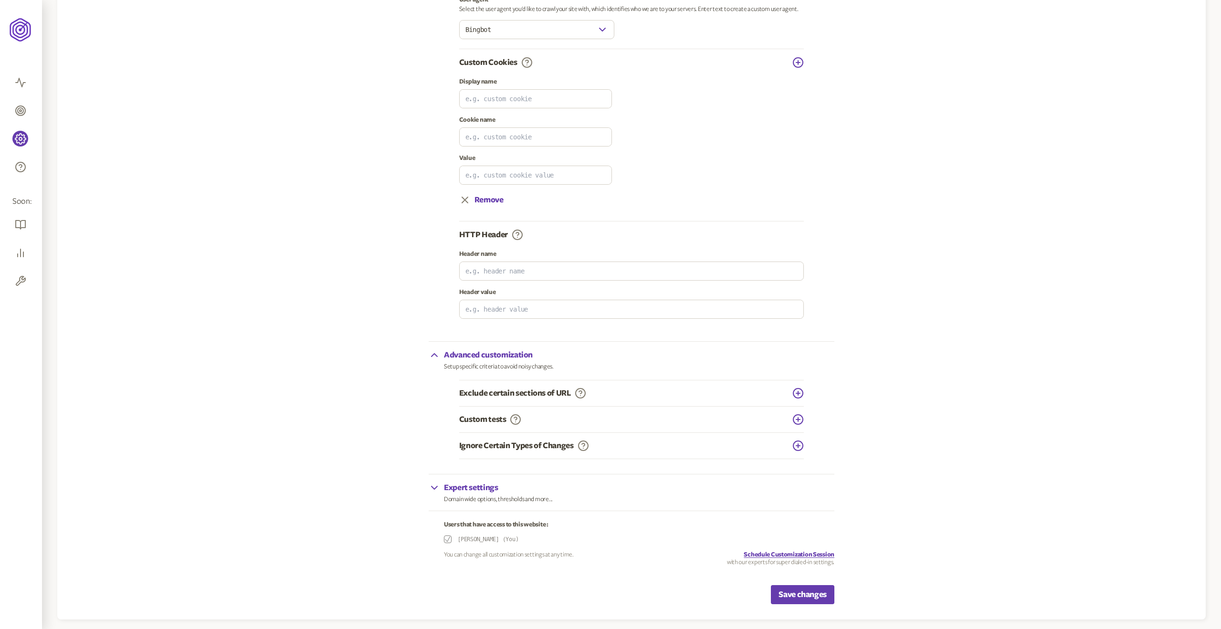
scroll to position [285, 0]
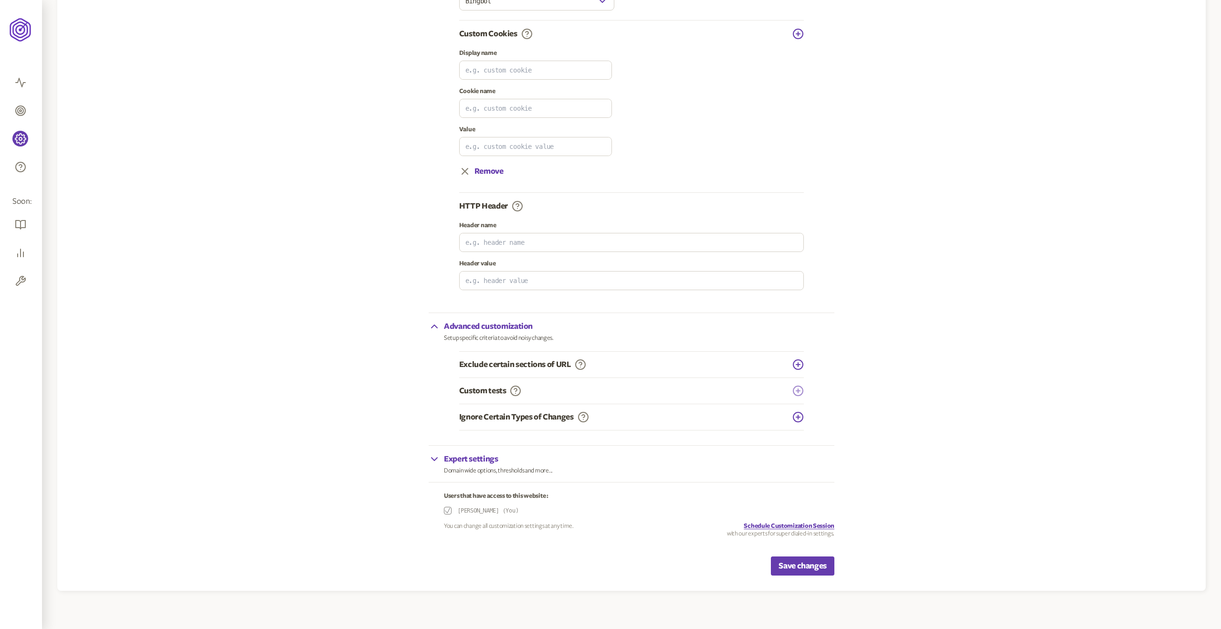
click at [793, 391] on icon "button" at bounding box center [798, 390] width 11 height 11
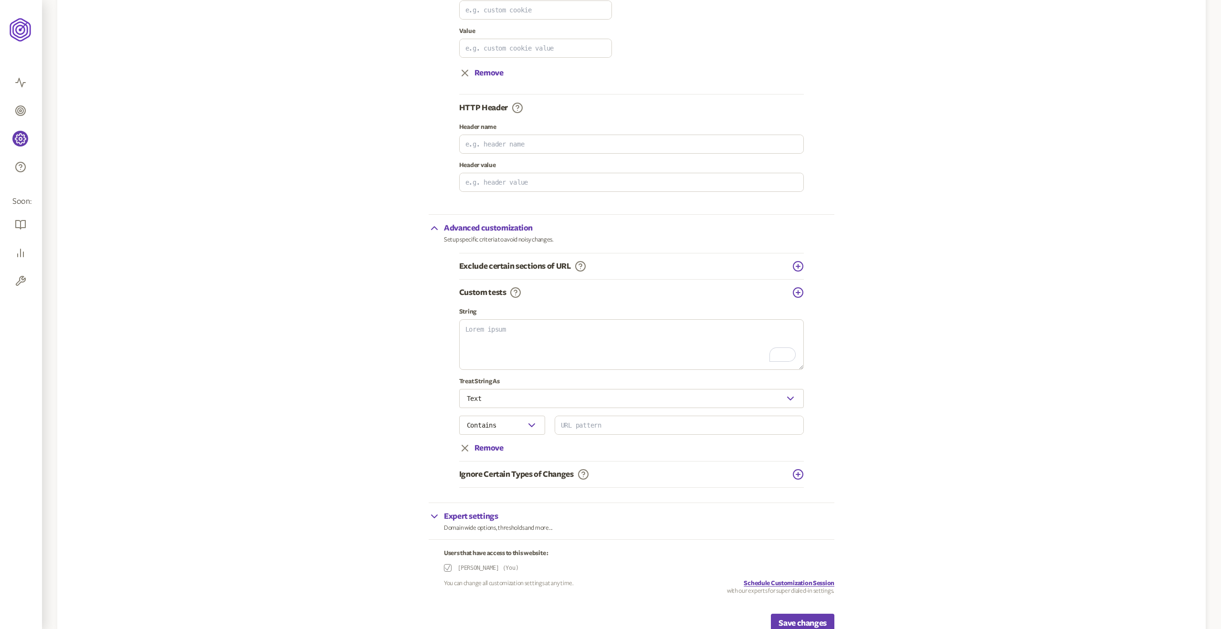
scroll to position [416, 0]
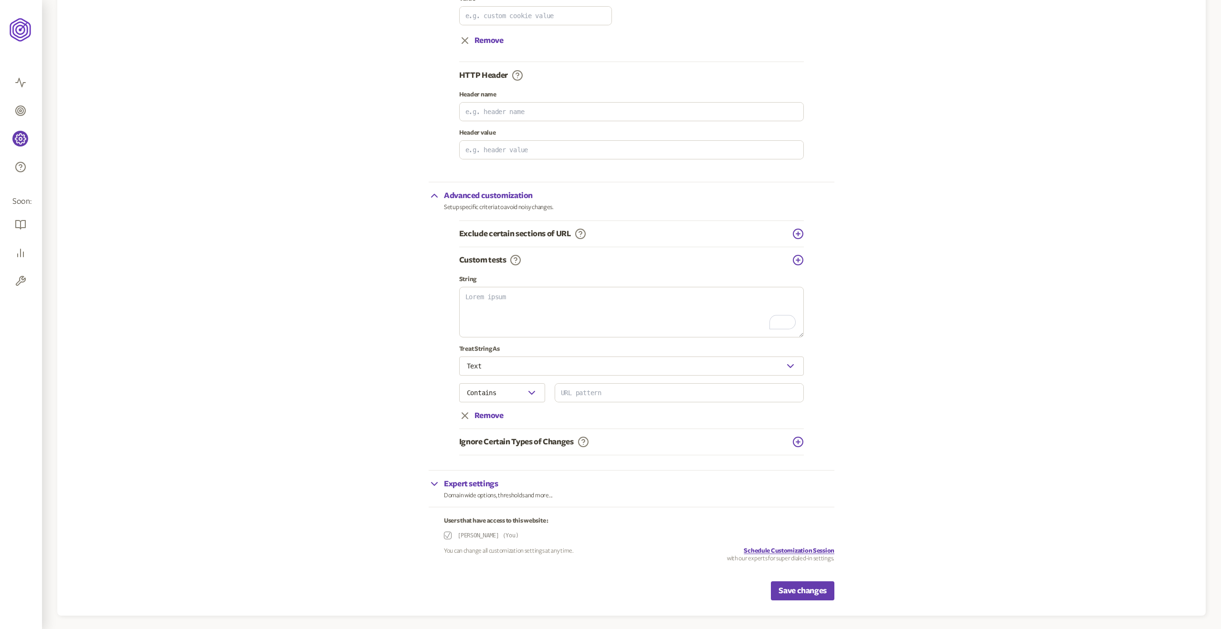
click at [506, 483] on p "Expert settings" at bounding box center [498, 483] width 109 height 11
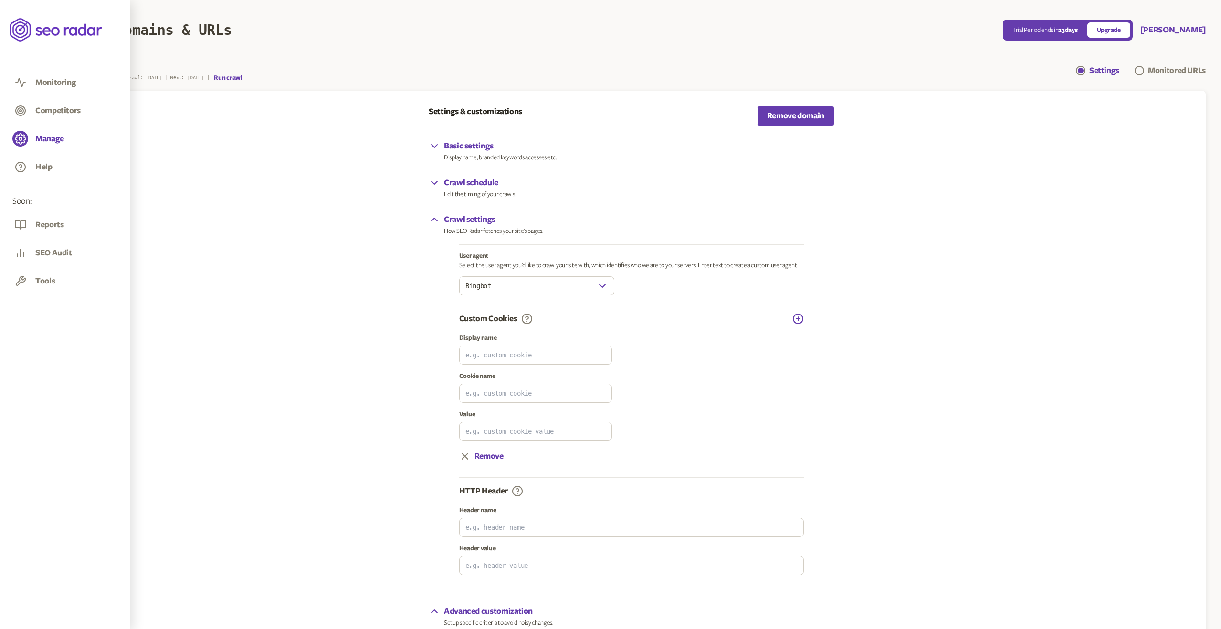
scroll to position [20, 0]
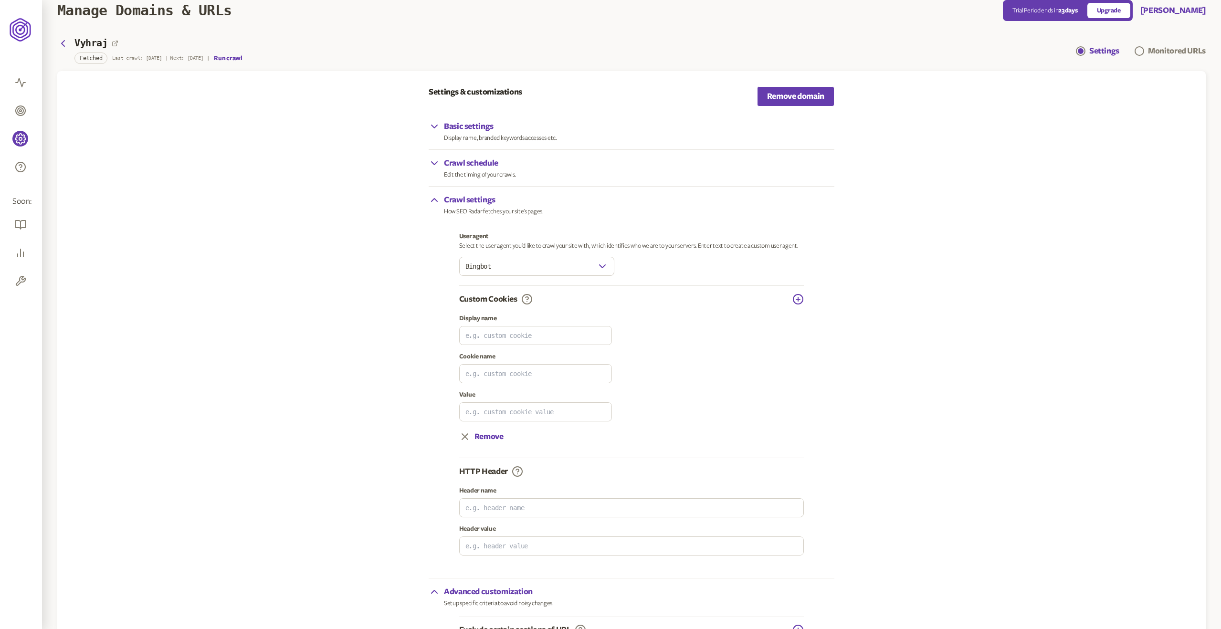
click at [494, 197] on p "Crawl settings" at bounding box center [494, 199] width 100 height 11
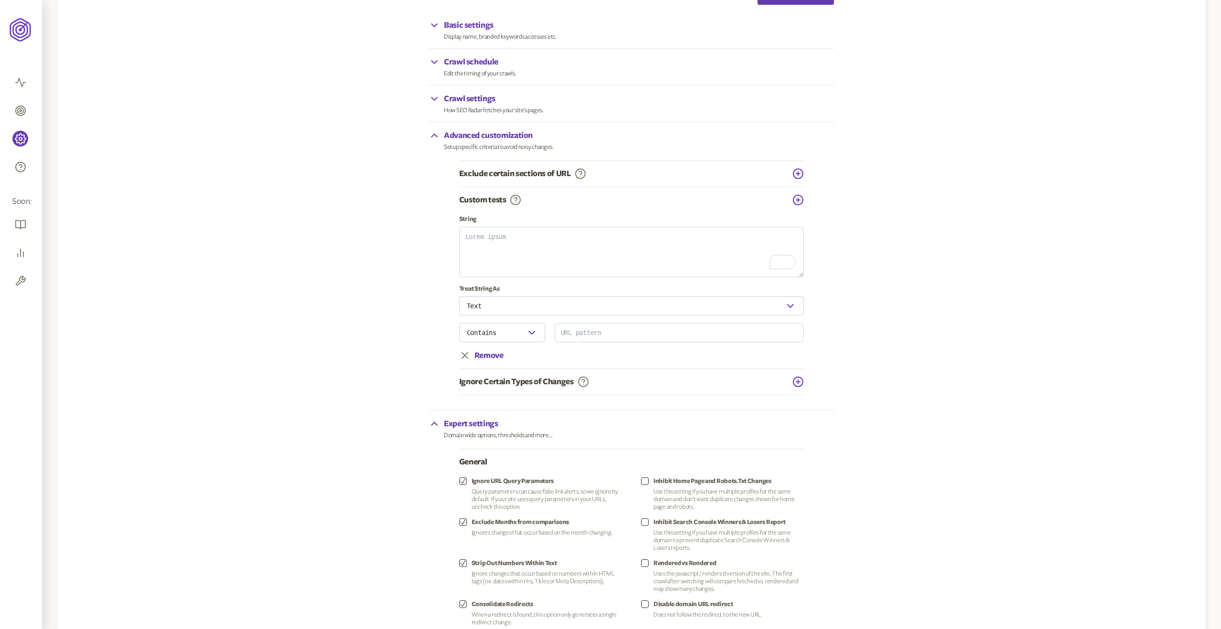
scroll to position [0, 0]
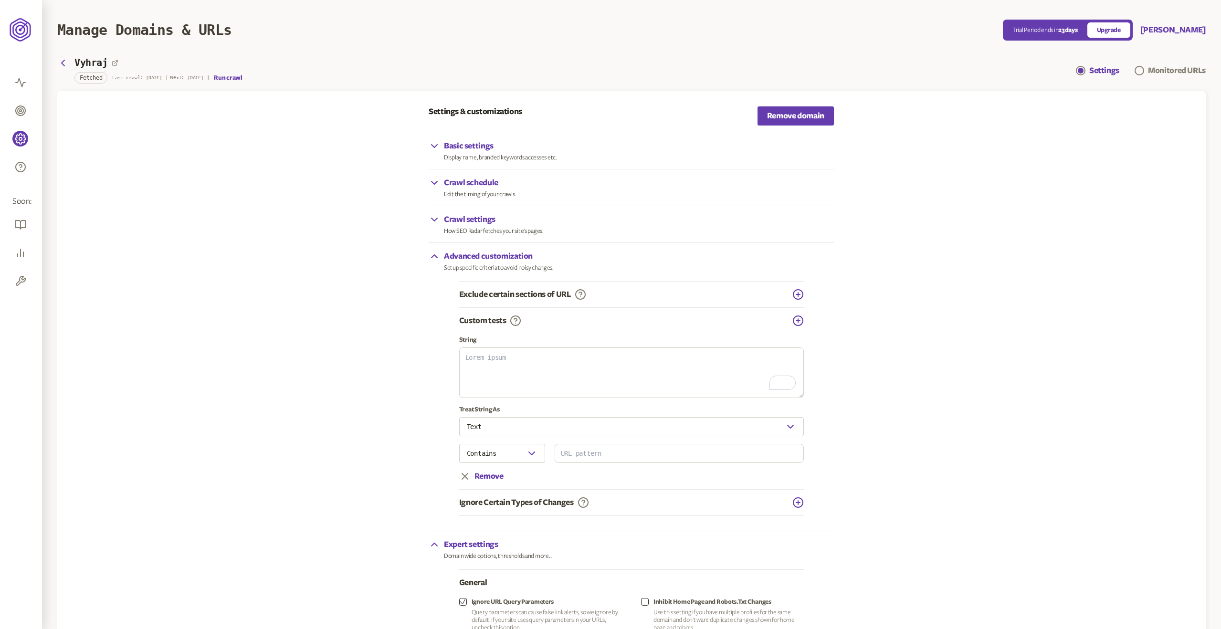
click at [529, 185] on div "Crawl schedule Edit the timing of your crawls." at bounding box center [632, 187] width 406 height 21
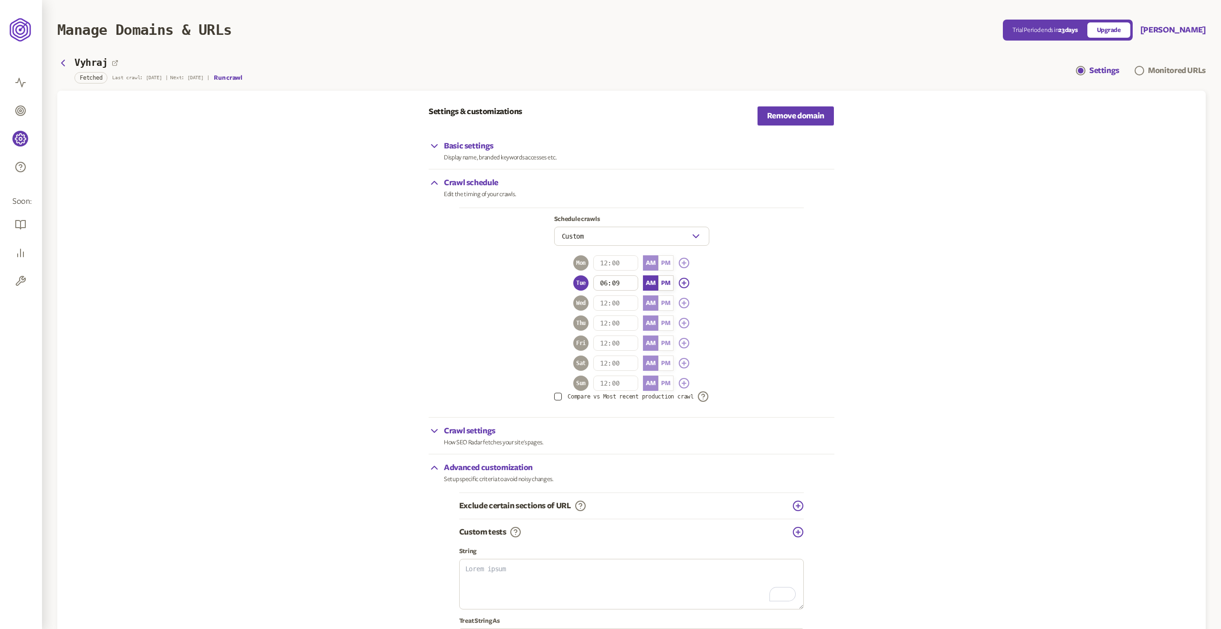
click at [519, 434] on p "Crawl settings" at bounding box center [494, 430] width 100 height 11
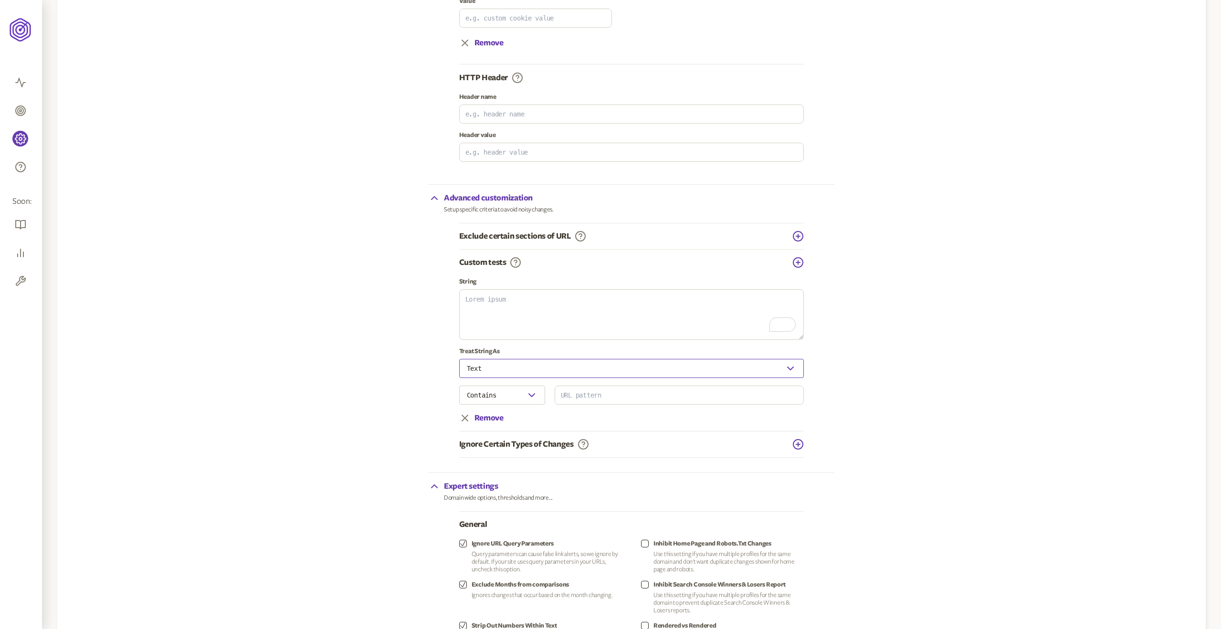
scroll to position [638, 0]
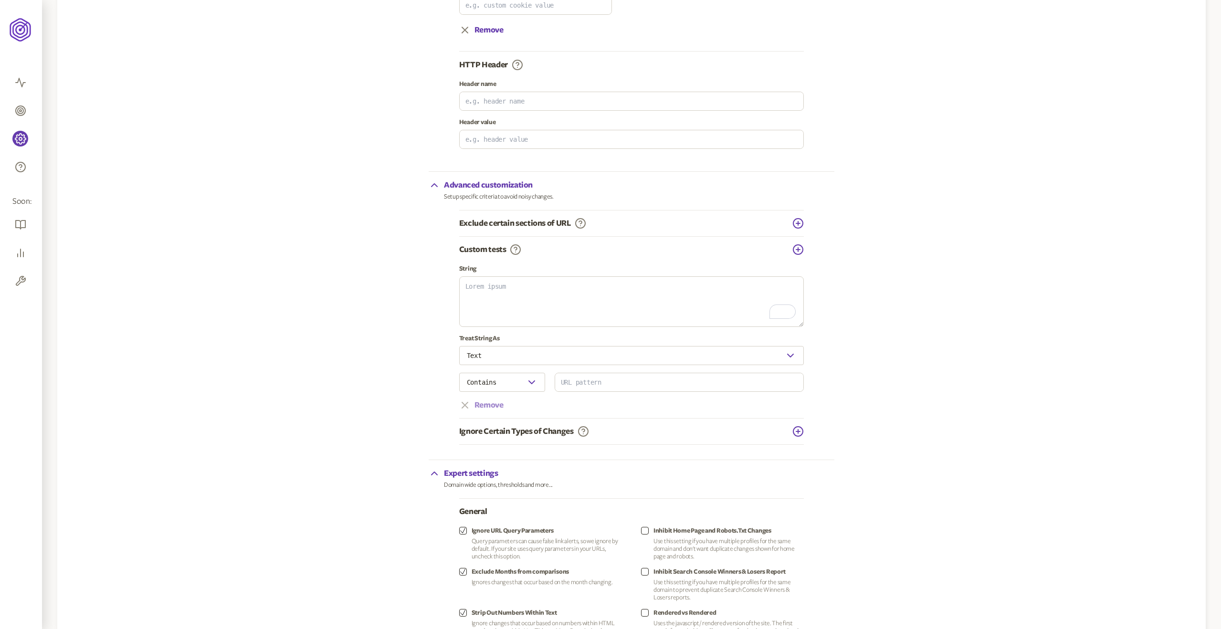
click at [480, 409] on button "Remove" at bounding box center [481, 405] width 44 height 11
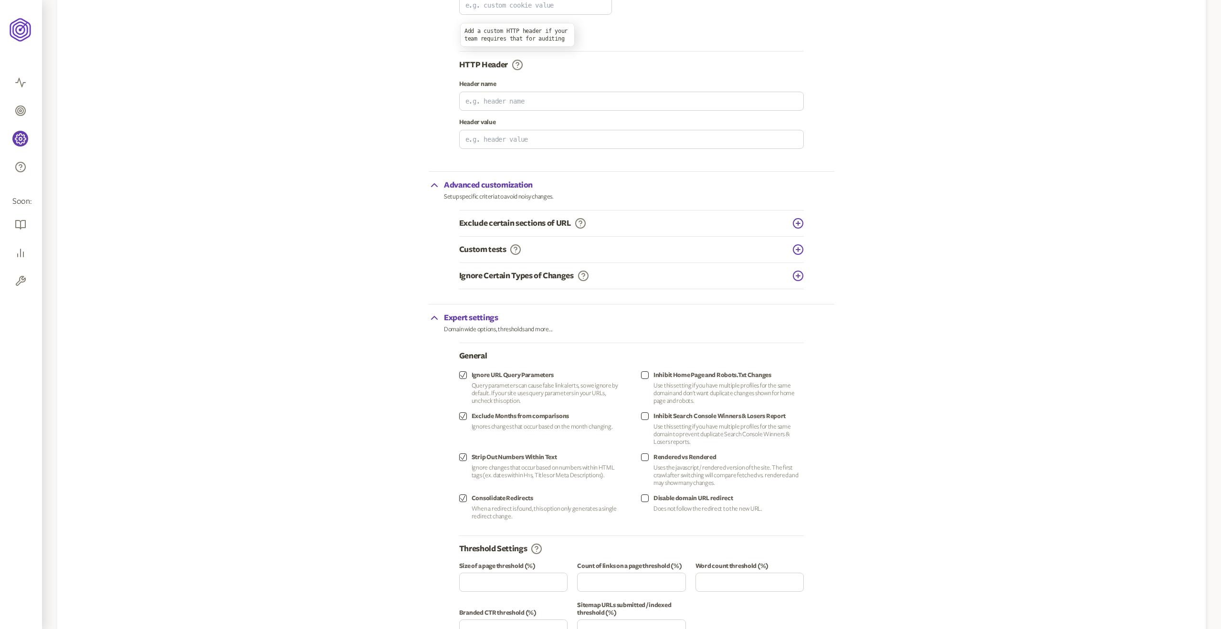
click at [488, 27] on div "Add a custom HTTP header if your team requires that for auditing" at bounding box center [517, 35] width 115 height 24
click at [490, 27] on button "Remove" at bounding box center [481, 29] width 44 height 11
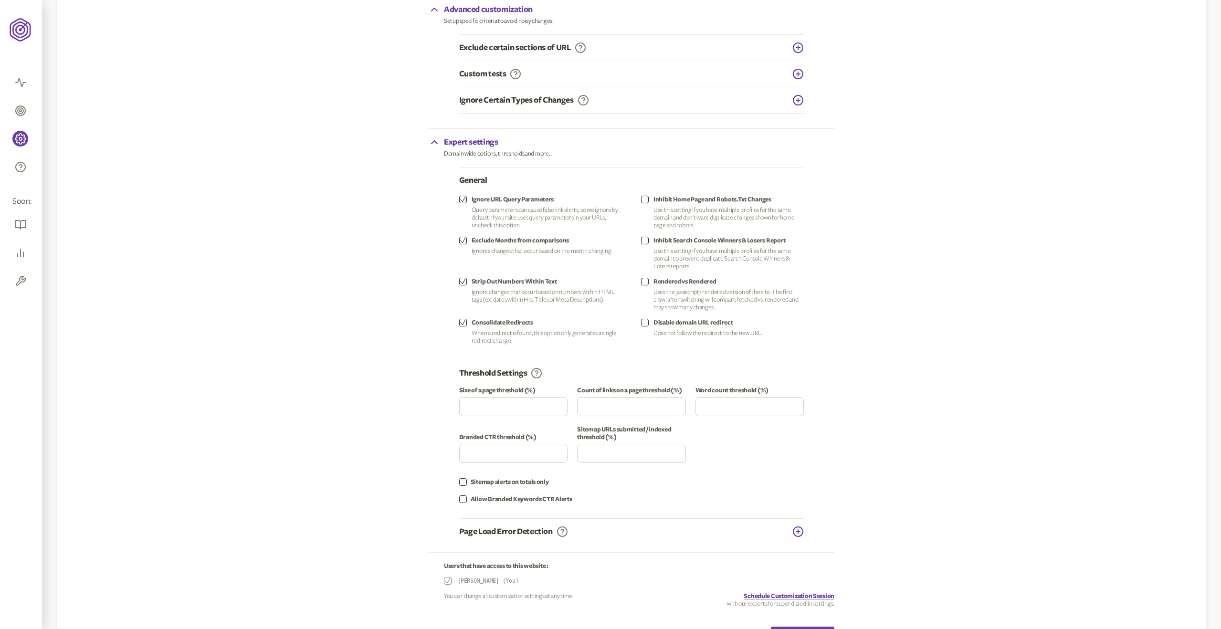
scroll to position [739, 0]
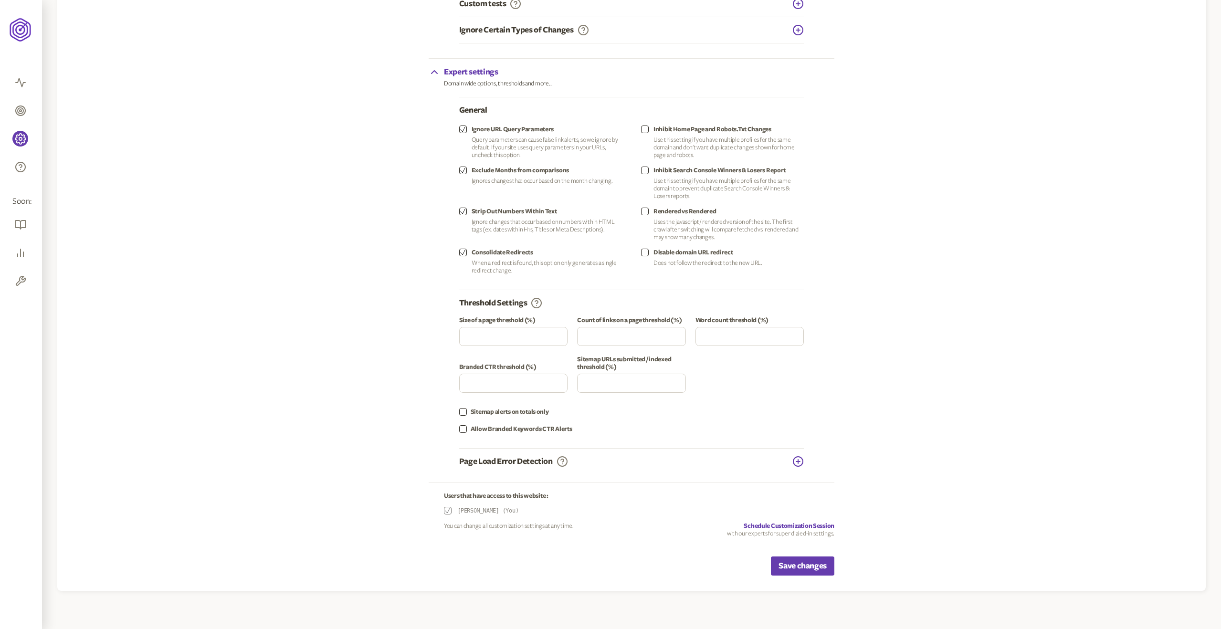
click at [522, 466] on p "Page Load Error Detection" at bounding box center [506, 461] width 94 height 11
click at [809, 458] on div "Expert settings Domain wide options, thresholds and more... General Ignore URL …" at bounding box center [632, 271] width 406 height 424
click at [795, 459] on icon "button" at bounding box center [798, 461] width 11 height 11
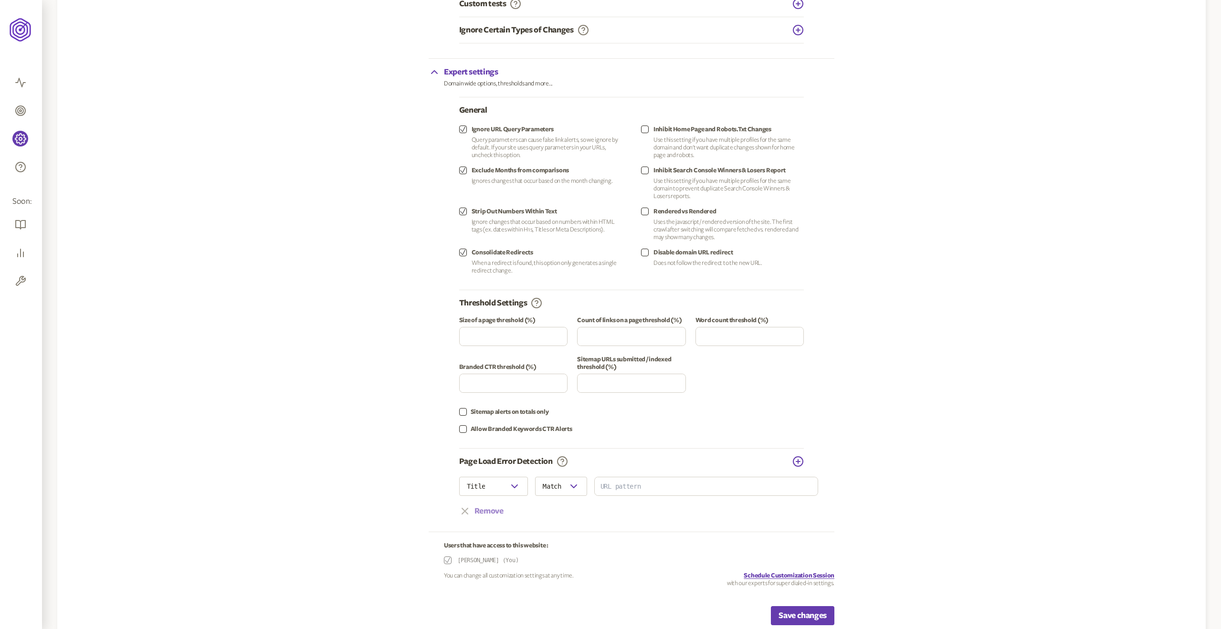
click at [492, 509] on button "Remove" at bounding box center [481, 511] width 44 height 11
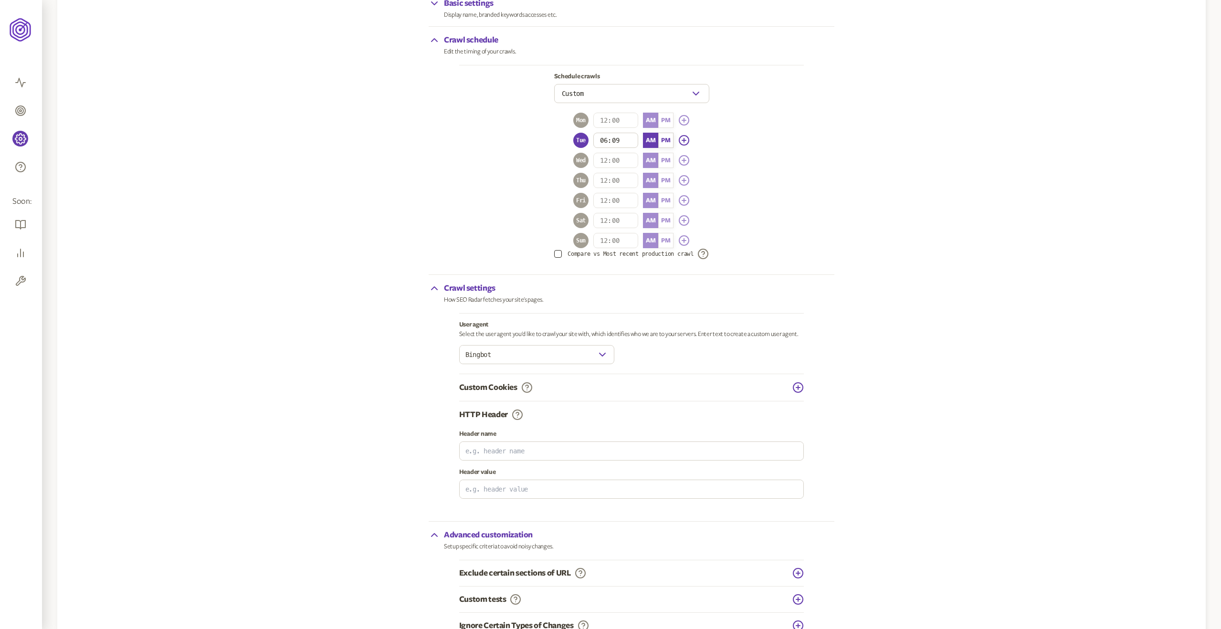
scroll to position [0, 0]
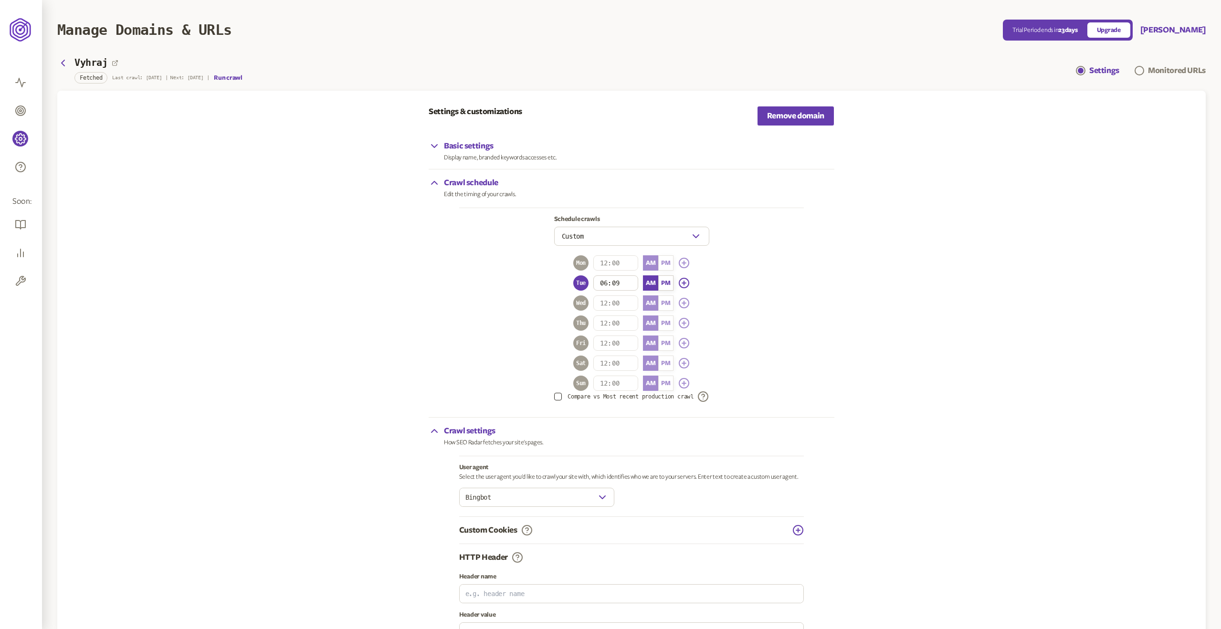
click at [537, 168] on div "Basic settings Display name, branded keywords accesses etc." at bounding box center [632, 151] width 406 height 37
click at [537, 150] on p "Basic settings" at bounding box center [500, 145] width 113 height 11
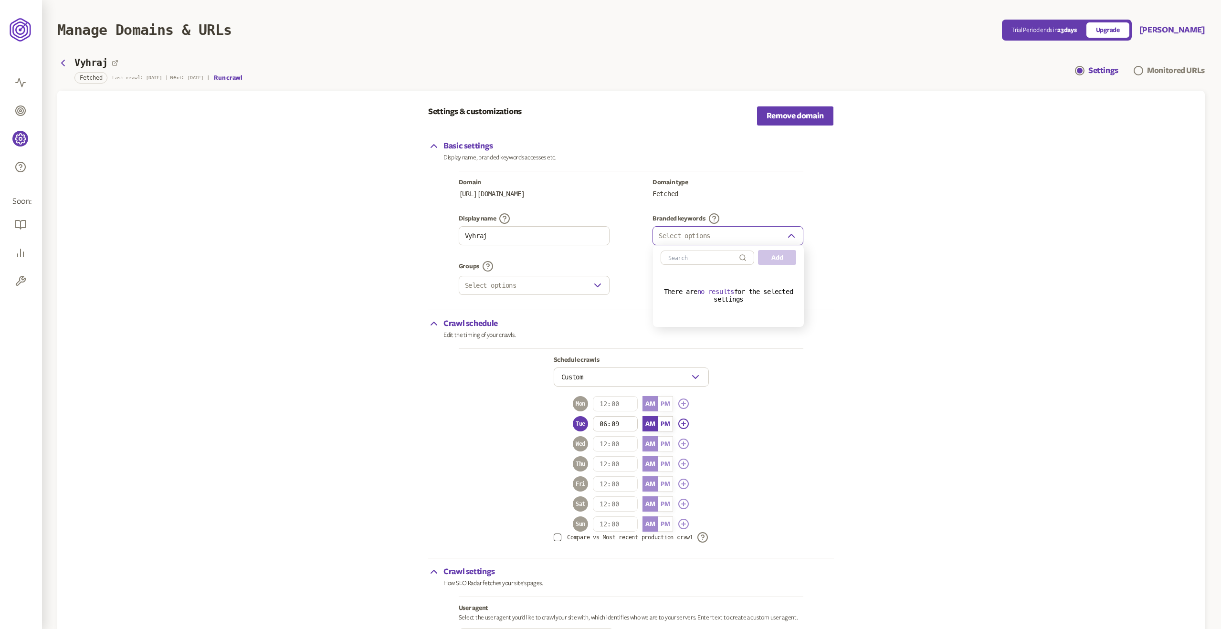
click at [729, 236] on button "Select options" at bounding box center [728, 235] width 151 height 19
click at [545, 266] on div "Groups" at bounding box center [534, 266] width 151 height 11
click at [539, 283] on button "Select options" at bounding box center [535, 285] width 151 height 19
click at [539, 283] on button "Select options" at bounding box center [534, 285] width 151 height 19
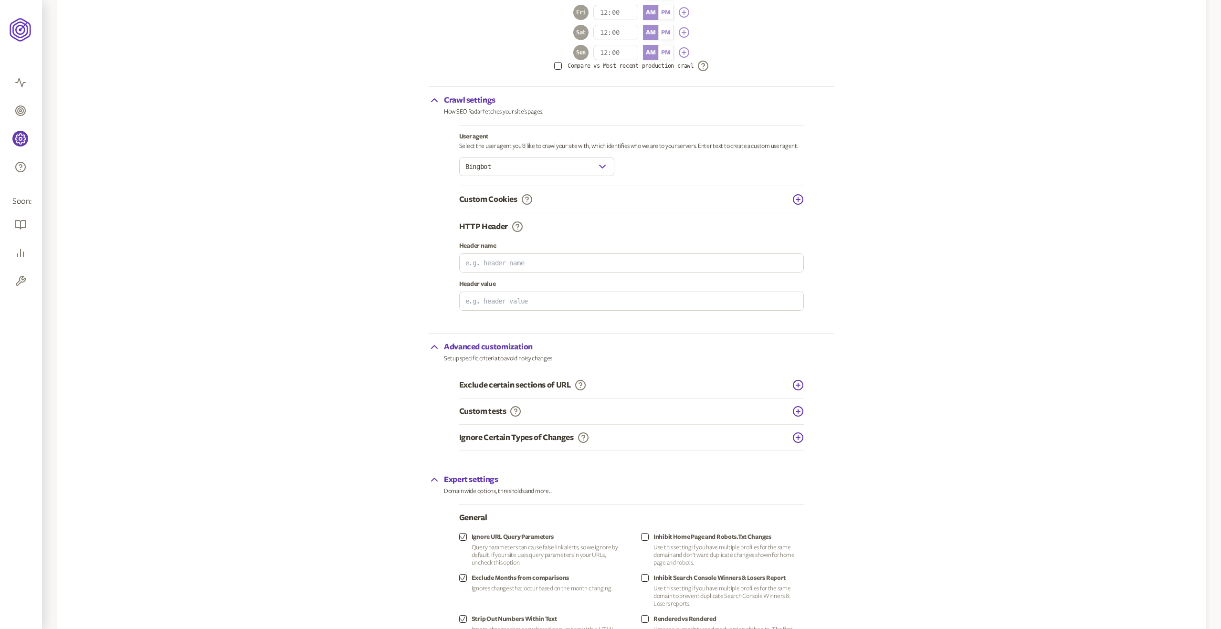
scroll to position [349, 0]
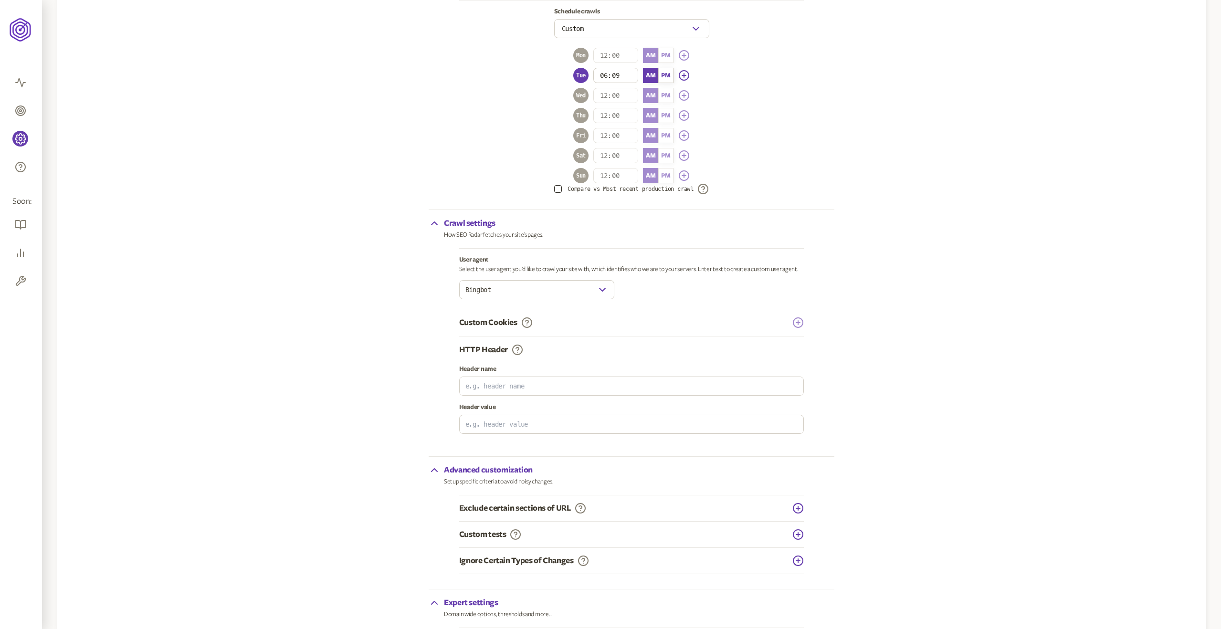
click at [795, 319] on icon "button" at bounding box center [799, 323] width 10 height 10
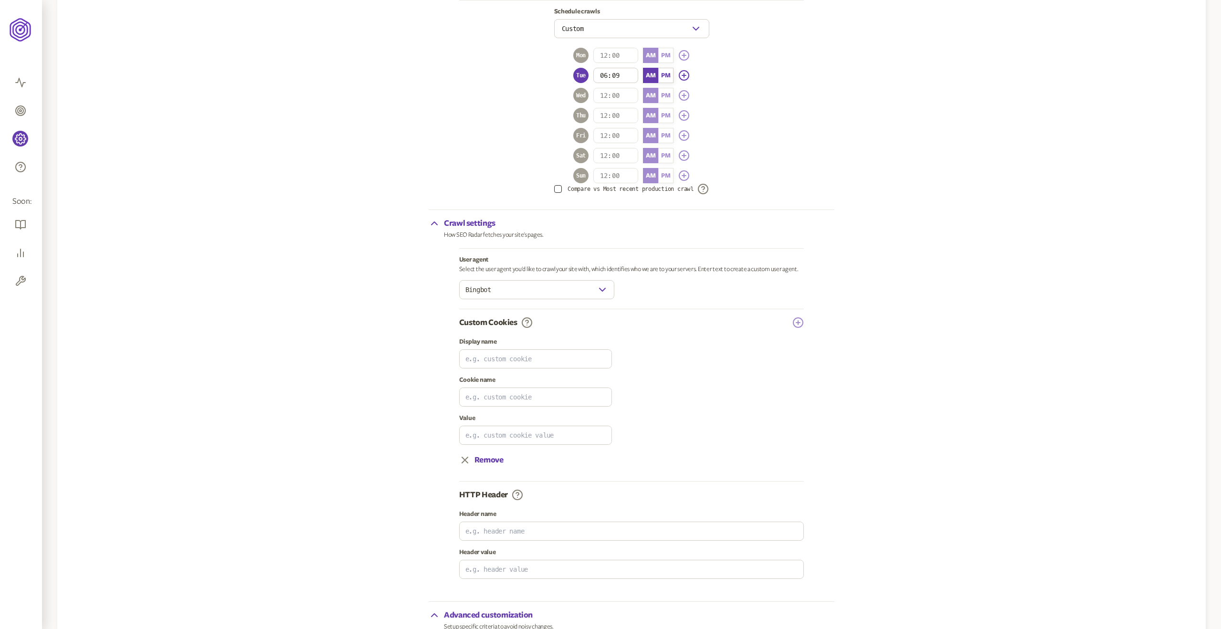
click at [791, 318] on div "Custom Cookies" at bounding box center [631, 322] width 345 height 11
click at [795, 318] on icon "button" at bounding box center [799, 323] width 10 height 10
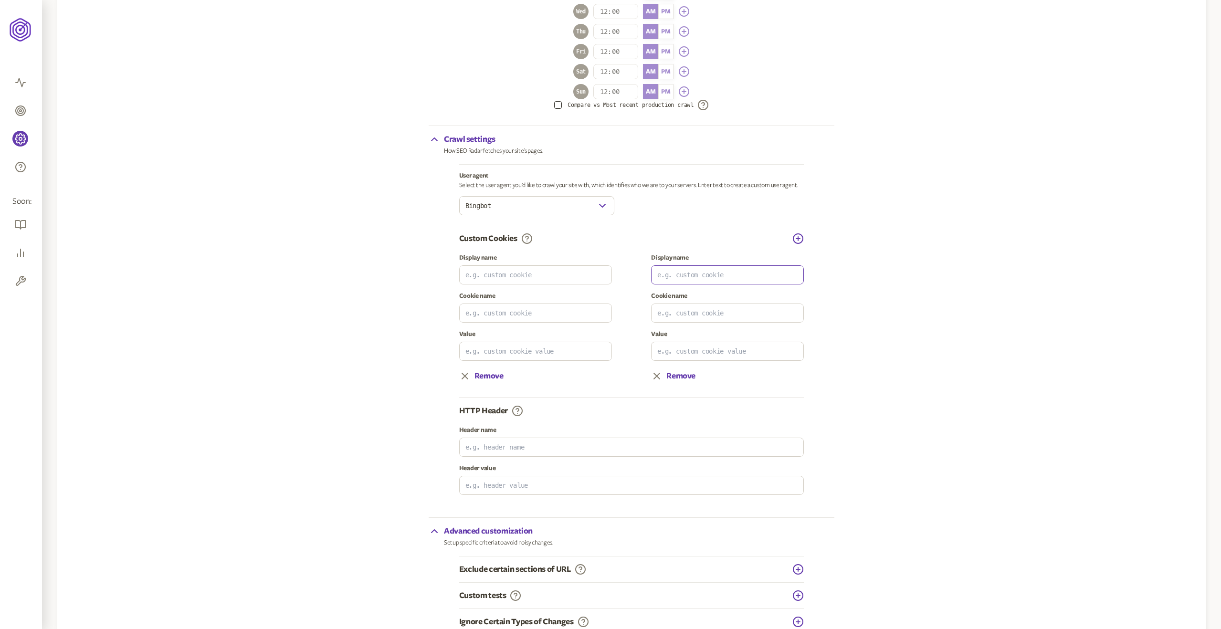
scroll to position [435, 0]
